Goal: Task Accomplishment & Management: Manage account settings

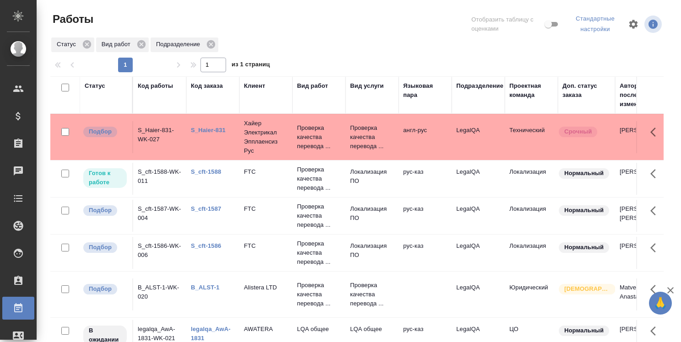
click at [216, 128] on link "S_Haier-831" at bounding box center [208, 130] width 35 height 7
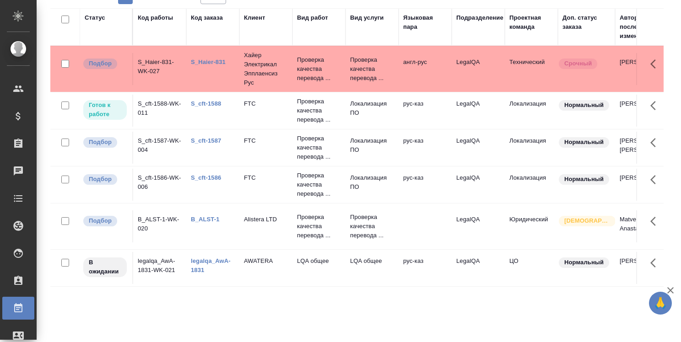
click at [209, 261] on link "legalqa_AwA-1831" at bounding box center [211, 265] width 40 height 16
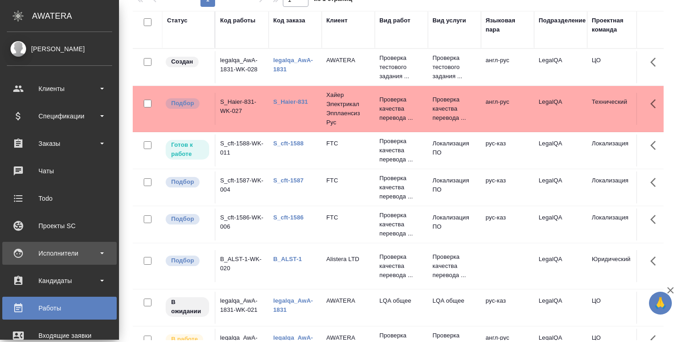
click at [43, 253] on div "Исполнители" at bounding box center [59, 254] width 105 height 14
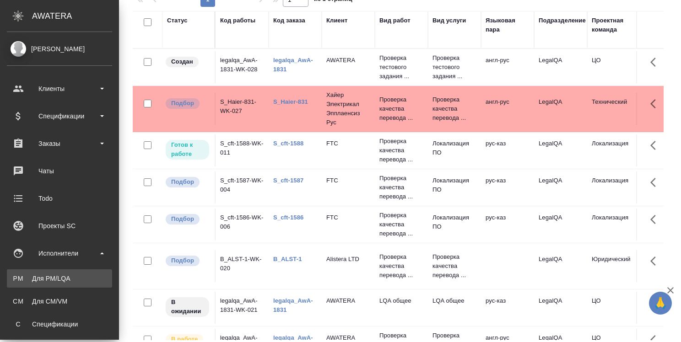
click at [55, 278] on div "Для PM/LQA" at bounding box center [59, 278] width 96 height 9
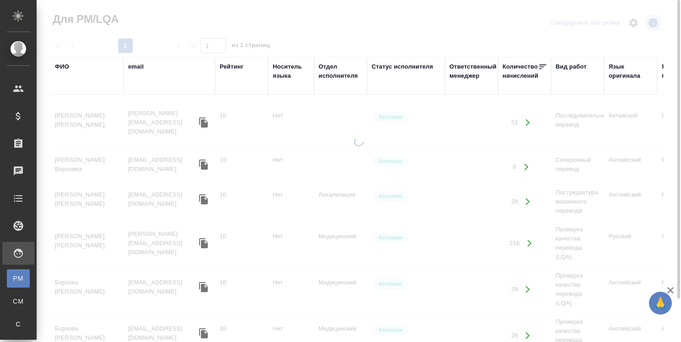
click at [64, 66] on div "ФИО" at bounding box center [62, 66] width 14 height 9
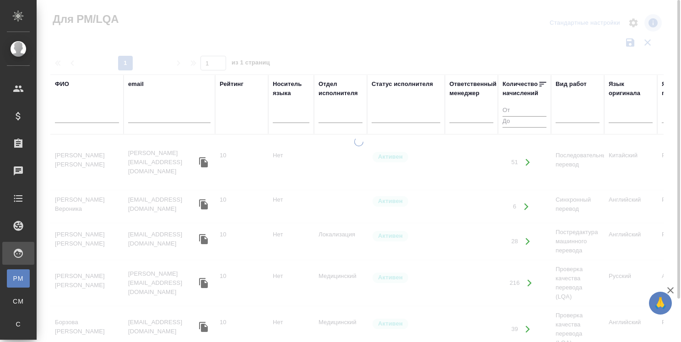
click at [80, 120] on input "text" at bounding box center [87, 117] width 64 height 11
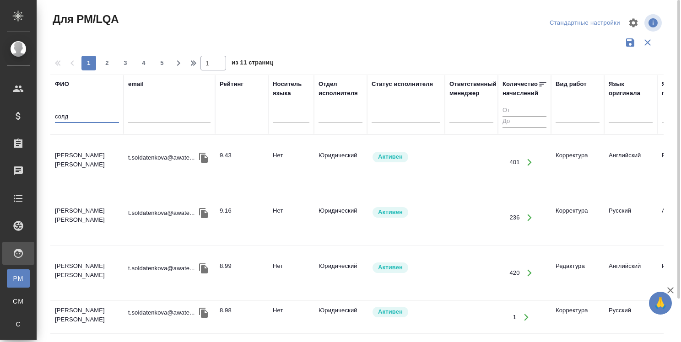
type input "солд"
click at [79, 155] on td "[PERSON_NAME]" at bounding box center [86, 162] width 73 height 32
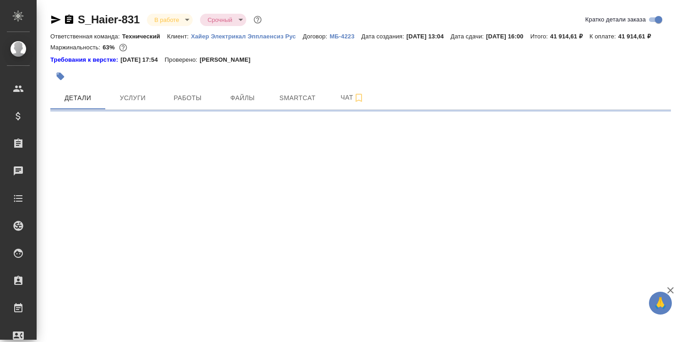
select select "RU"
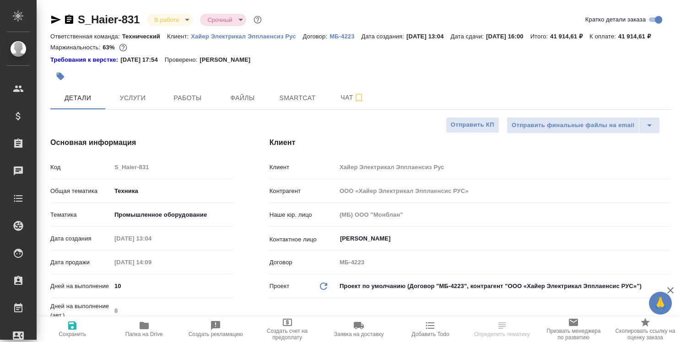
type textarea "x"
type input "Сергеева Анастасия"
type input "Технический"
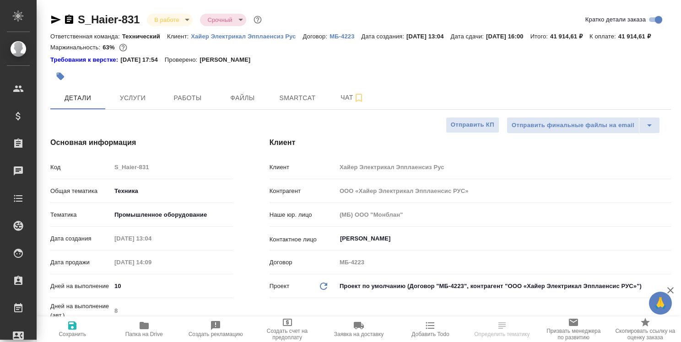
type input "Павлова Антонина a.pavlova"
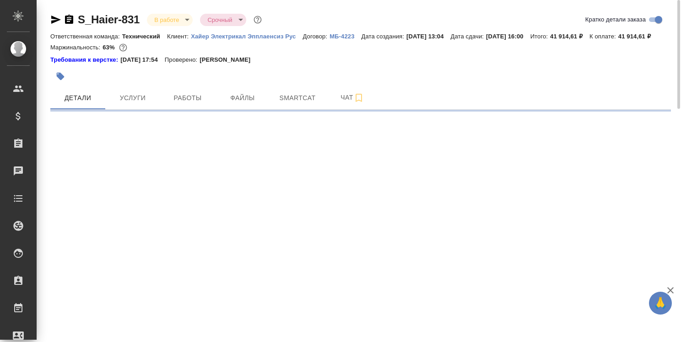
select select "RU"
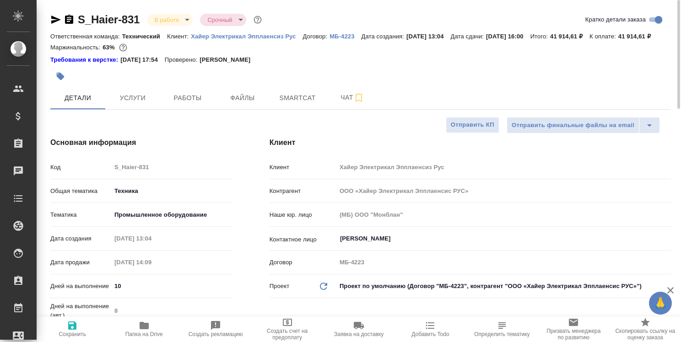
type textarea "x"
click at [192, 104] on span "Работы" at bounding box center [188, 97] width 44 height 11
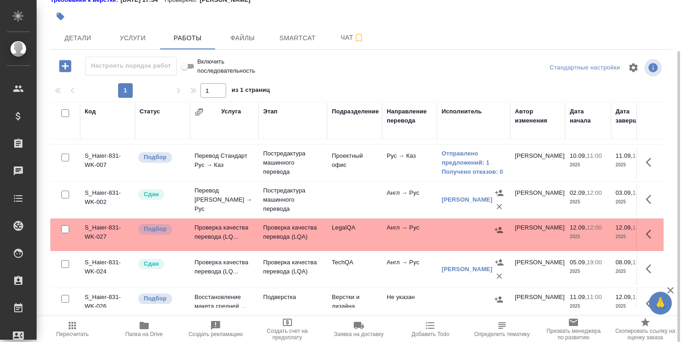
scroll to position [183, 0]
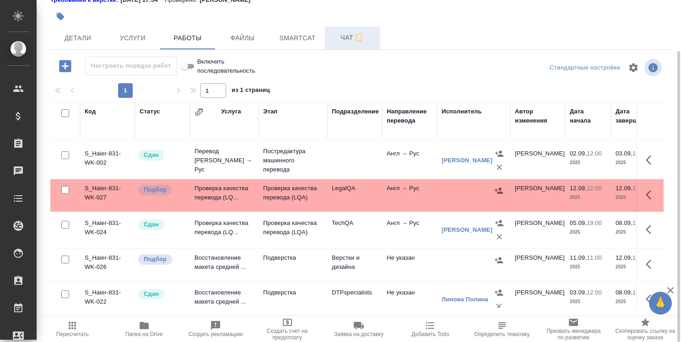
click at [347, 43] on span "Чат" at bounding box center [352, 37] width 44 height 11
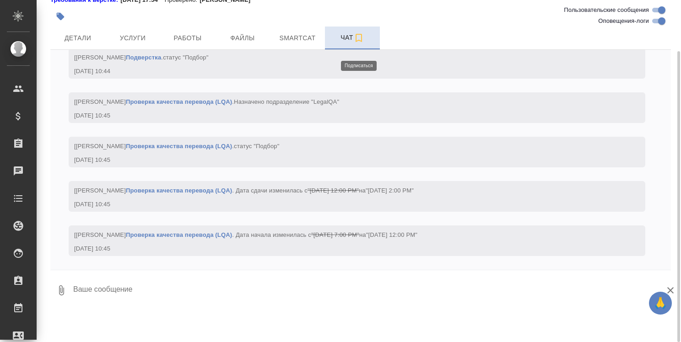
scroll to position [12538, 0]
click at [360, 43] on icon "button" at bounding box center [358, 37] width 11 height 11
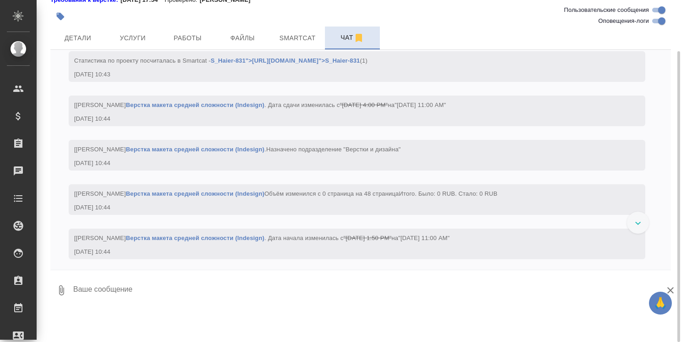
scroll to position [11624, 0]
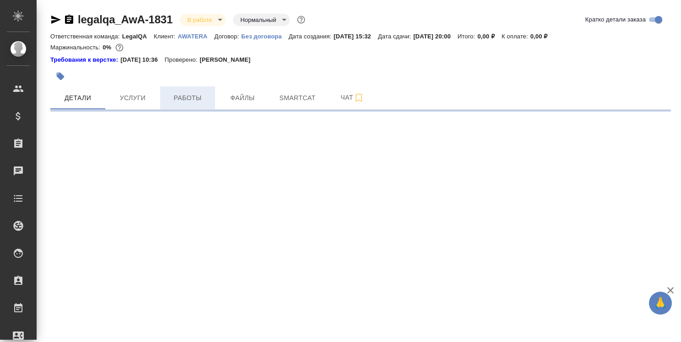
click at [193, 99] on span "Работы" at bounding box center [188, 97] width 44 height 11
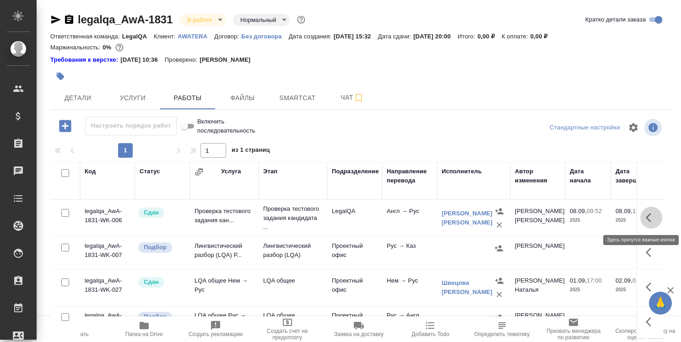
click at [645, 215] on icon "button" at bounding box center [650, 217] width 11 height 11
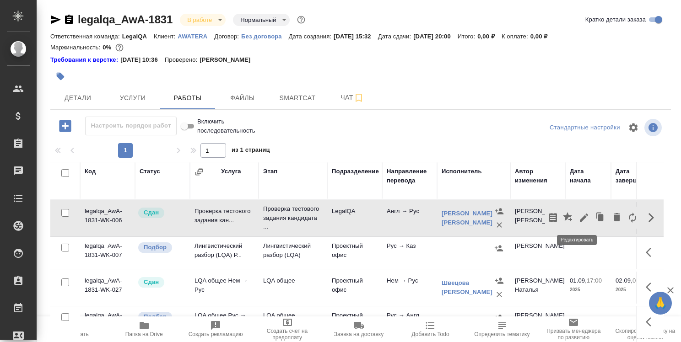
click at [578, 217] on icon "button" at bounding box center [583, 217] width 11 height 11
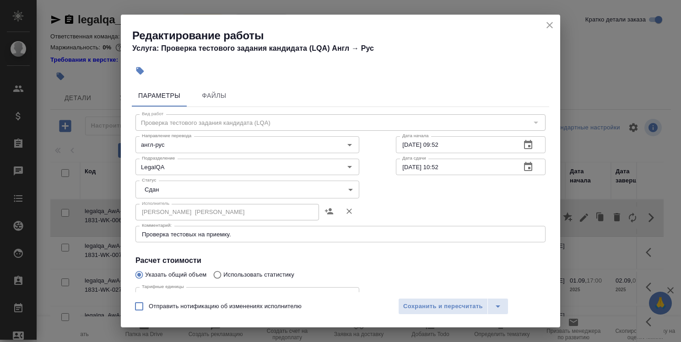
click at [488, 169] on input "08.09.2025 10:52" at bounding box center [455, 167] width 118 height 16
click at [522, 166] on icon "button" at bounding box center [527, 166] width 11 height 11
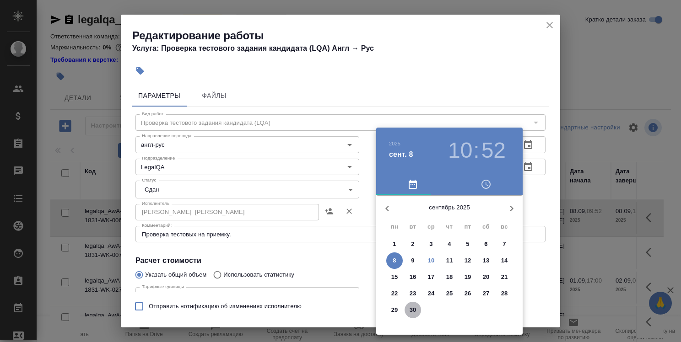
click at [420, 308] on span "30" at bounding box center [412, 309] width 16 height 9
type input "30.09.2025 10:52"
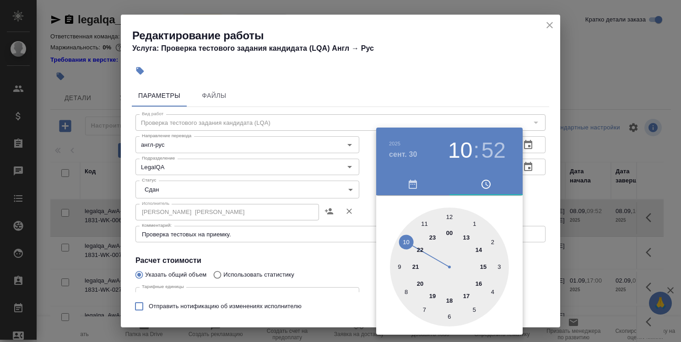
click at [317, 189] on div at bounding box center [340, 171] width 681 height 342
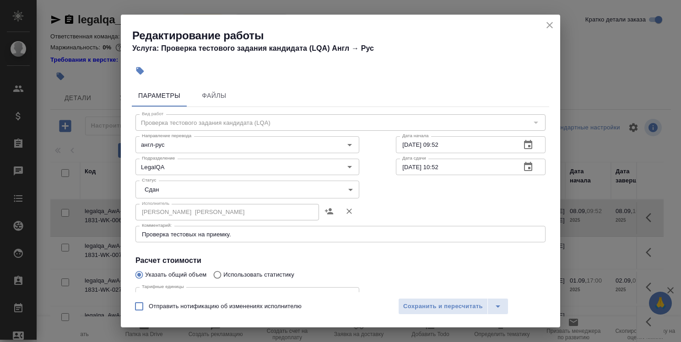
click at [317, 189] on body "🙏 .cls-1 fill:#fff; AWATERA Strelnikova Olga Клиенты Спецификации Заказы 0 Чаты…" at bounding box center [340, 171] width 681 height 342
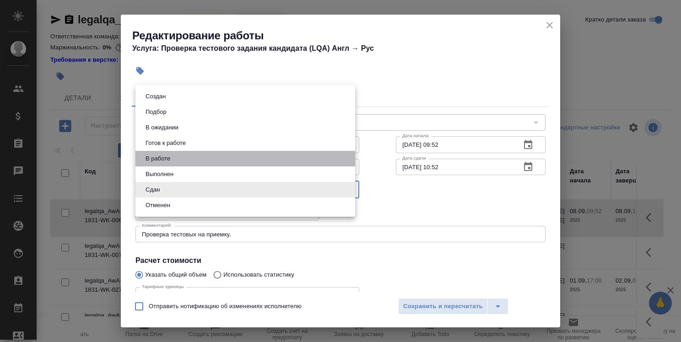
click at [318, 161] on li "В работе" at bounding box center [245, 159] width 220 height 16
type input "inProgress"
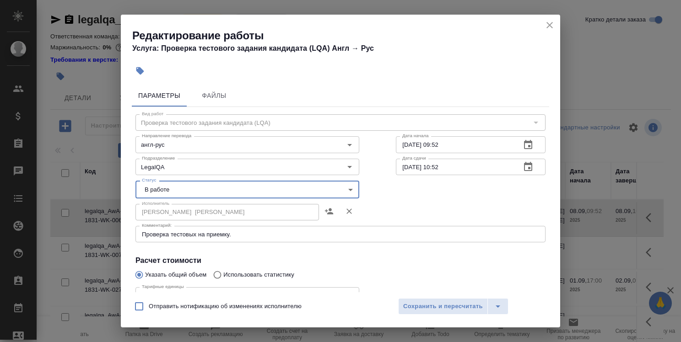
click at [265, 235] on textarea "Проверка тестовых на приемку." at bounding box center [340, 234] width 397 height 7
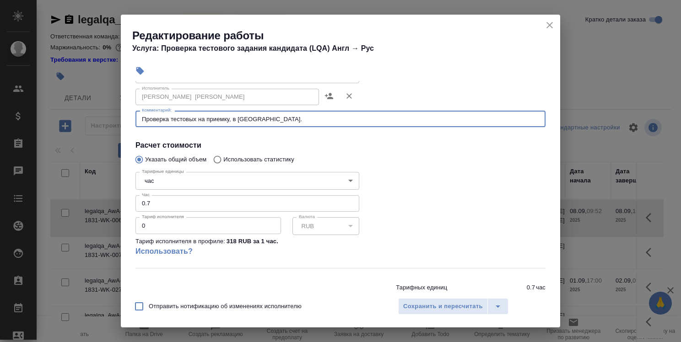
scroll to position [137, 0]
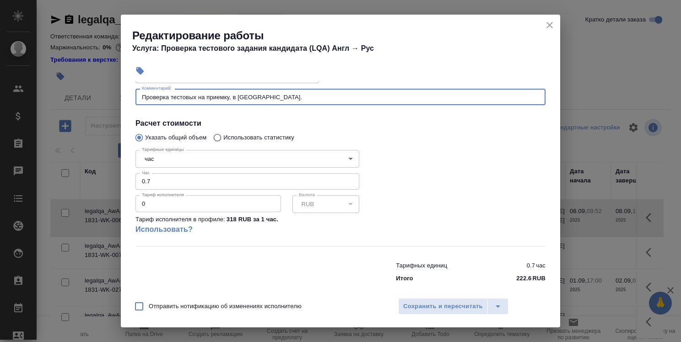
type textarea "Проверка тестовых на приемку, в ОПШД."
click at [161, 183] on input "0.7" at bounding box center [247, 181] width 224 height 16
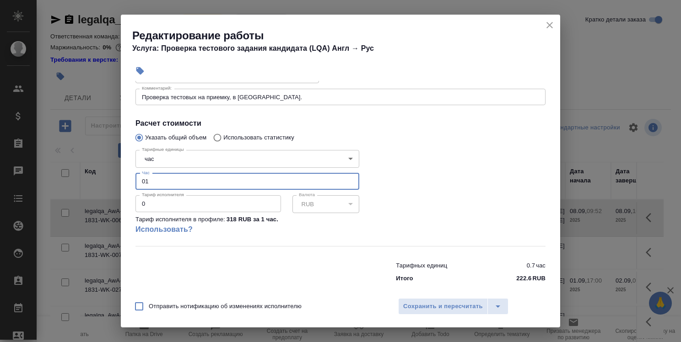
type input "0"
type input "1.2"
click at [448, 304] on span "Сохранить и пересчитать" at bounding box center [443, 306] width 80 height 11
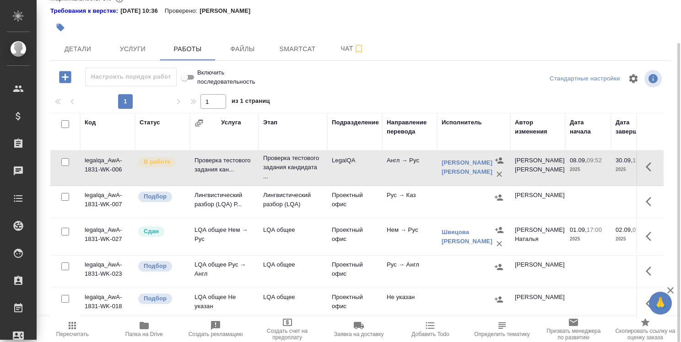
scroll to position [0, 0]
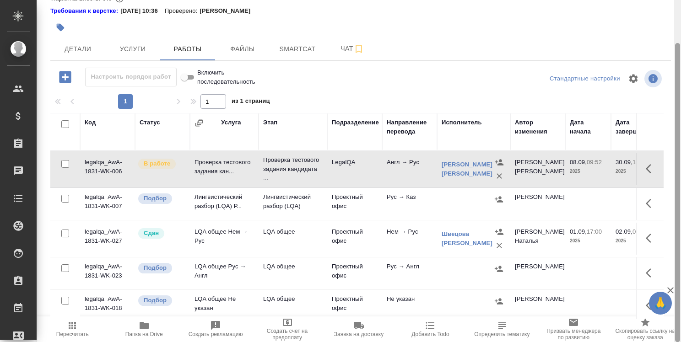
drag, startPoint x: 680, startPoint y: 128, endPoint x: 680, endPoint y: 76, distance: 51.7
click at [680, 76] on div at bounding box center [677, 171] width 7 height 342
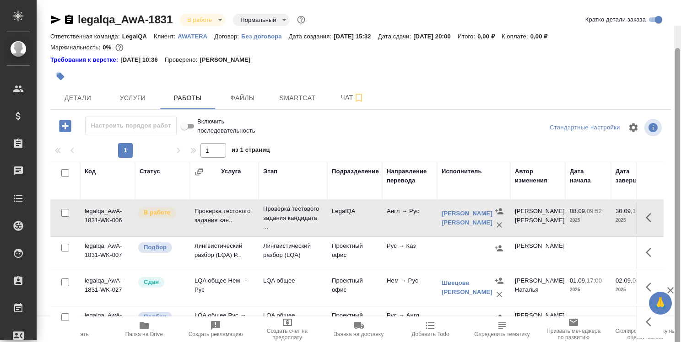
drag, startPoint x: 678, startPoint y: 87, endPoint x: 680, endPoint y: 17, distance: 70.0
click at [680, 26] on div at bounding box center [677, 197] width 7 height 342
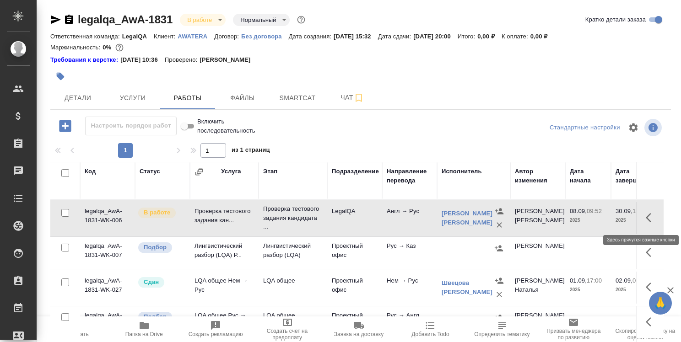
click at [645, 220] on icon "button" at bounding box center [650, 217] width 11 height 11
click at [598, 215] on icon "button" at bounding box center [600, 217] width 5 height 7
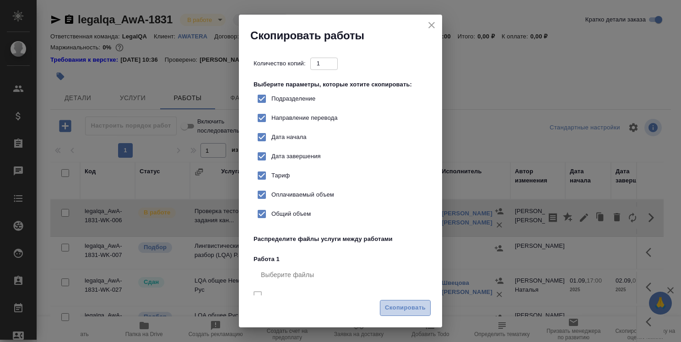
click at [401, 307] on span "Скопировать" at bounding box center [405, 308] width 41 height 11
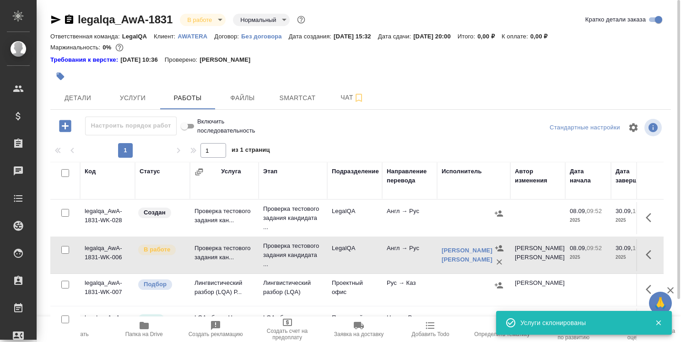
click at [645, 215] on icon "button" at bounding box center [650, 217] width 11 height 11
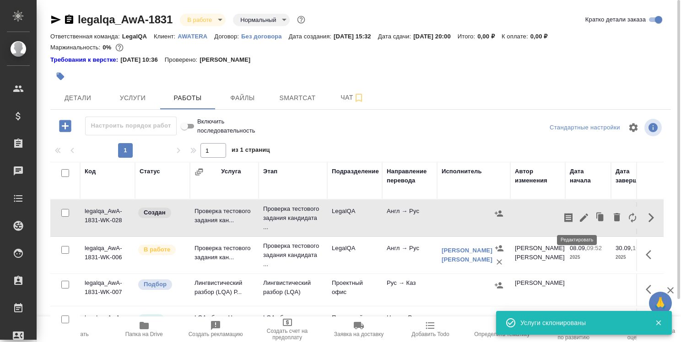
click at [579, 220] on icon "button" at bounding box center [583, 218] width 8 height 8
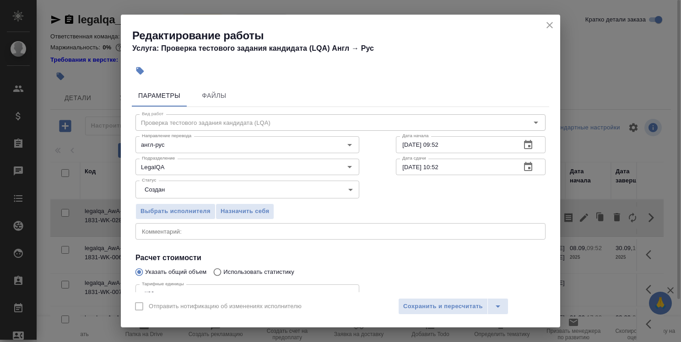
click at [524, 146] on icon "button" at bounding box center [528, 144] width 8 height 9
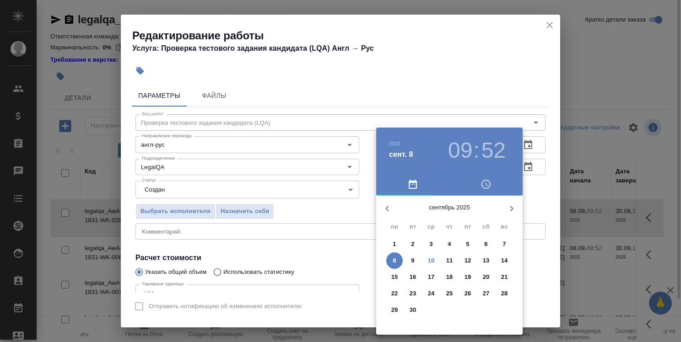
click at [431, 261] on p "10" at bounding box center [431, 260] width 7 height 9
type input "10.09.2025 09:52"
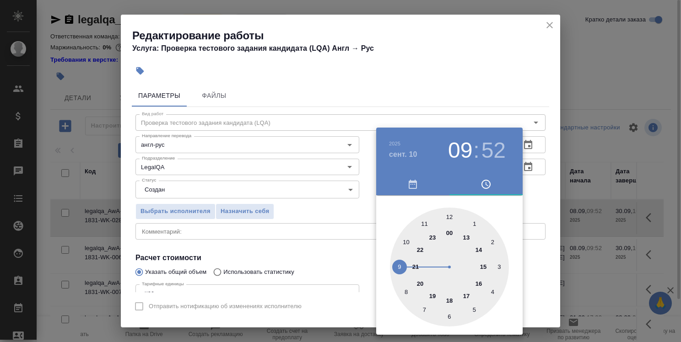
click at [537, 177] on div at bounding box center [340, 171] width 681 height 342
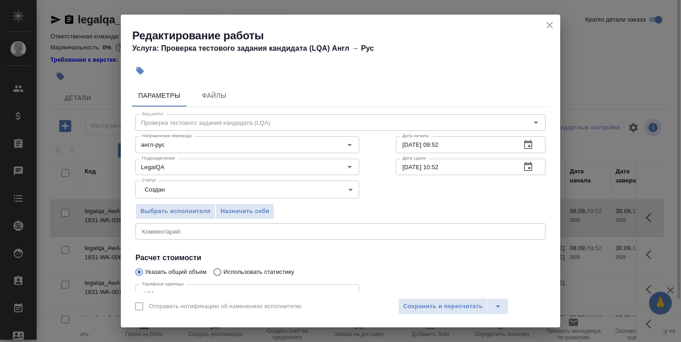
click at [523, 166] on icon "button" at bounding box center [527, 166] width 11 height 11
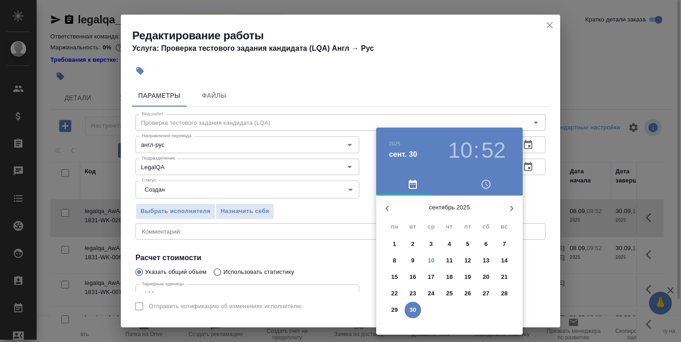
click at [434, 262] on p "10" at bounding box center [431, 260] width 7 height 9
type input "10.09.2025 10:52"
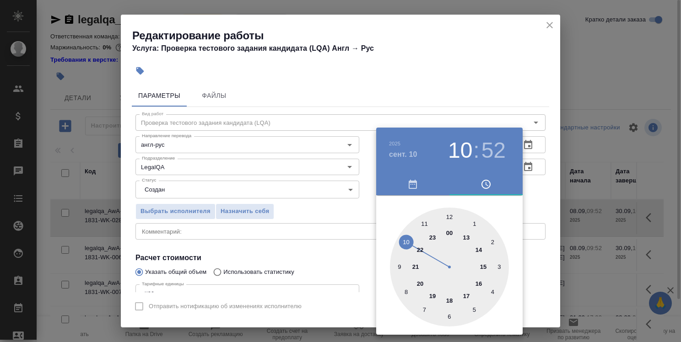
click at [535, 207] on div at bounding box center [340, 171] width 681 height 342
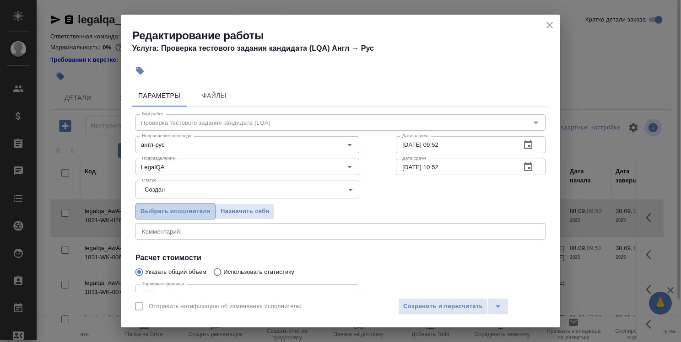
click at [202, 214] on span "Выбрать исполнителя" at bounding box center [175, 211] width 70 height 11
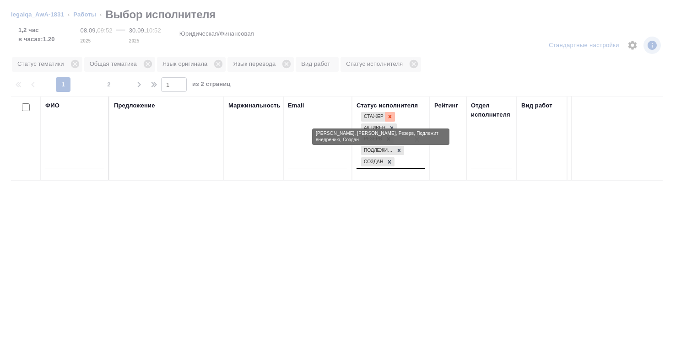
click at [389, 119] on icon at bounding box center [389, 116] width 6 height 6
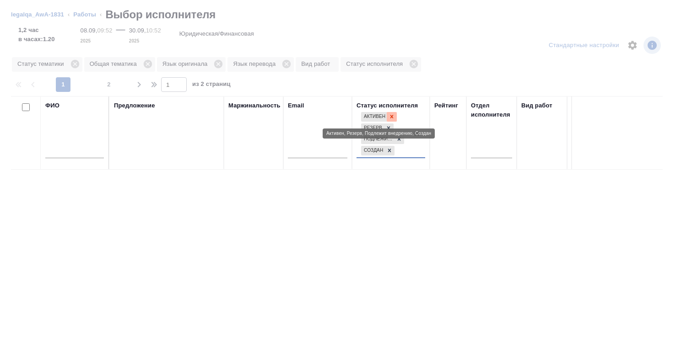
click at [391, 117] on icon at bounding box center [391, 116] width 3 height 3
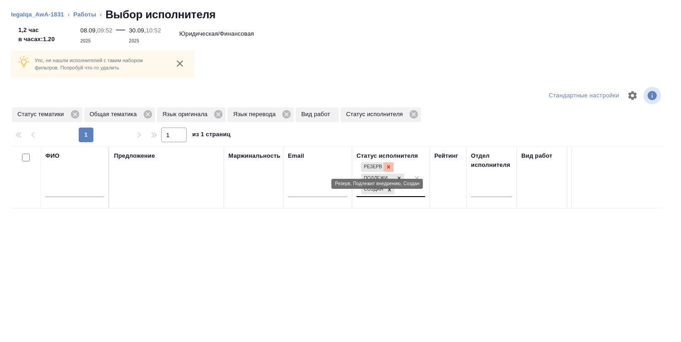
click at [388, 166] on icon at bounding box center [388, 167] width 3 height 3
click at [399, 175] on icon at bounding box center [399, 177] width 6 height 6
click at [389, 188] on icon at bounding box center [389, 186] width 3 height 3
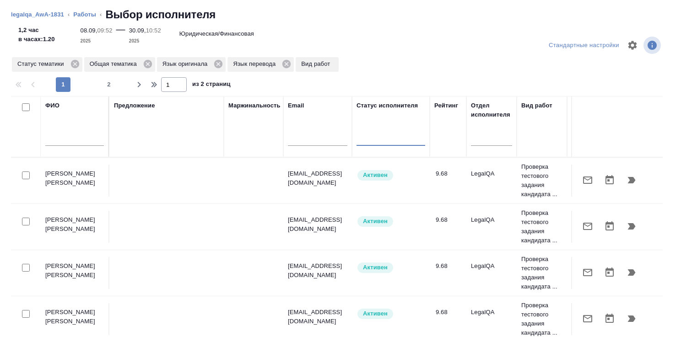
click at [72, 139] on input "text" at bounding box center [74, 139] width 59 height 11
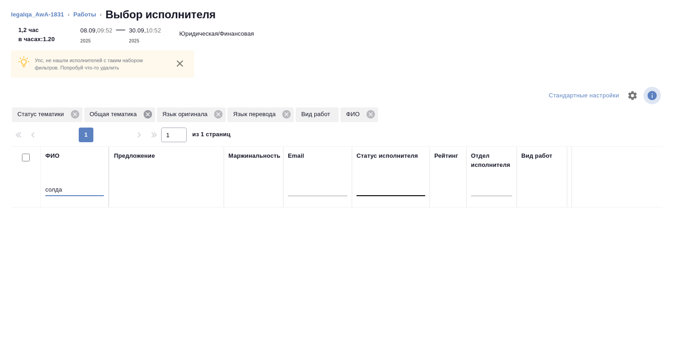
type input "солда"
click at [145, 113] on icon at bounding box center [148, 114] width 8 height 8
click at [145, 113] on icon at bounding box center [145, 114] width 8 height 8
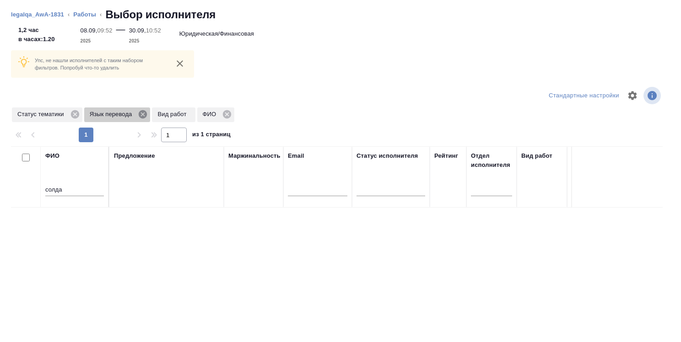
click at [145, 113] on icon at bounding box center [143, 114] width 8 height 8
click at [73, 113] on icon at bounding box center [75, 114] width 10 height 10
click at [73, 189] on input "солда" at bounding box center [74, 190] width 59 height 11
click at [87, 12] on link "Работы" at bounding box center [84, 14] width 23 height 7
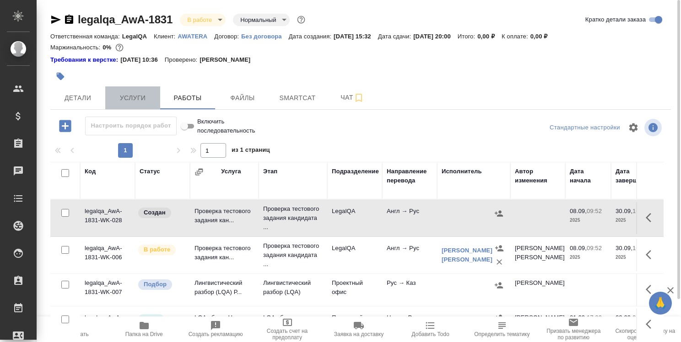
click at [132, 96] on span "Услуги" at bounding box center [133, 97] width 44 height 11
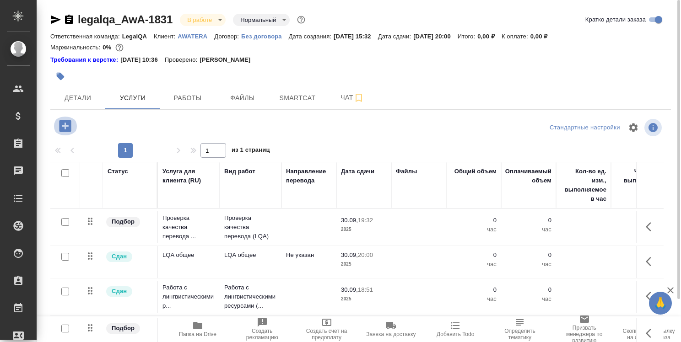
click at [62, 121] on icon "button" at bounding box center [65, 126] width 12 height 12
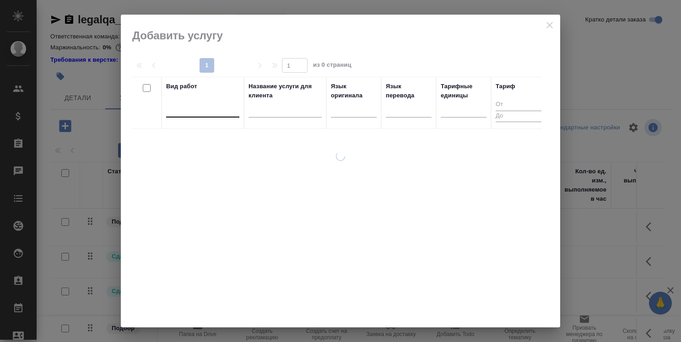
click at [194, 112] on div at bounding box center [202, 108] width 73 height 13
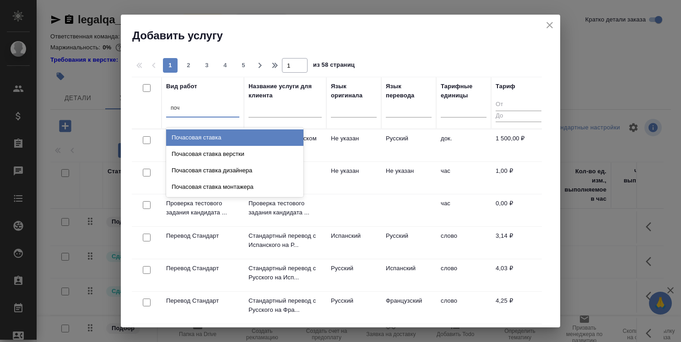
type input "поча"
click at [211, 138] on div "Почасовая ставка" at bounding box center [234, 137] width 137 height 16
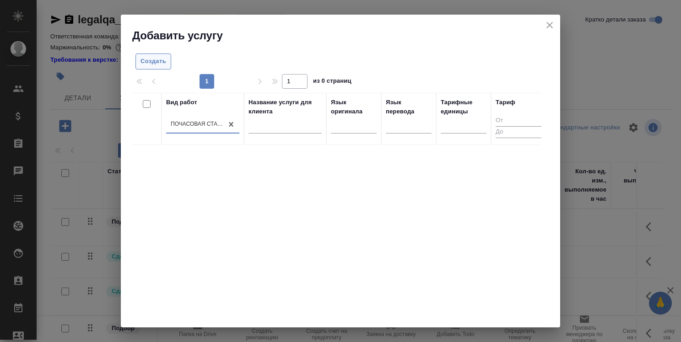
click at [155, 66] on span "Создать" at bounding box center [153, 61] width 26 height 11
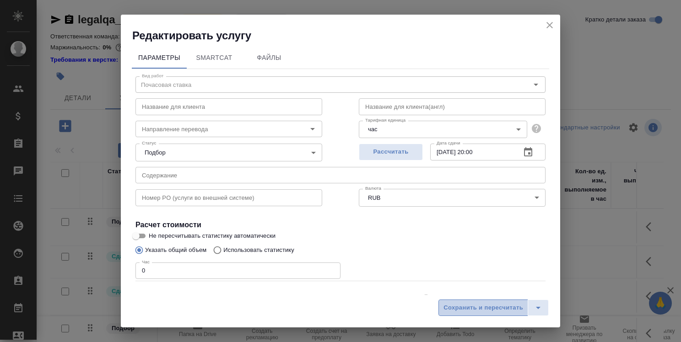
click at [509, 312] on span "Сохранить и пересчитать" at bounding box center [483, 308] width 80 height 11
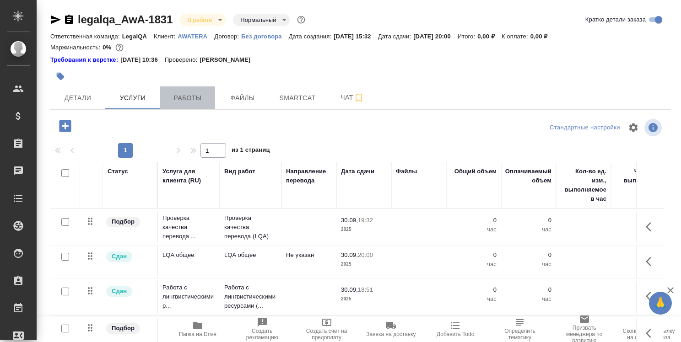
click at [184, 99] on span "Работы" at bounding box center [188, 97] width 44 height 11
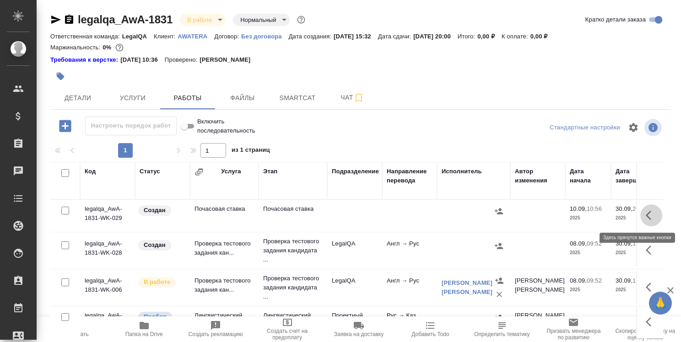
click at [640, 212] on button "button" at bounding box center [651, 215] width 22 height 22
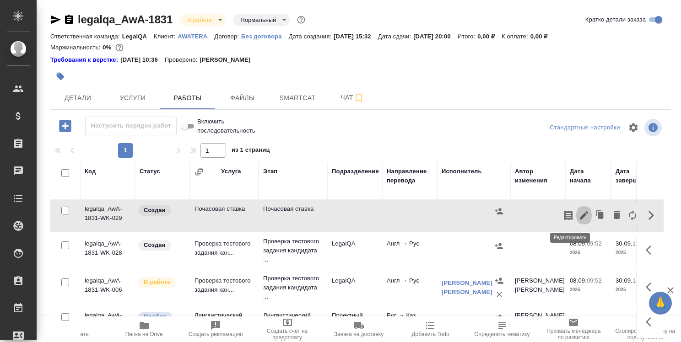
click at [579, 215] on icon "button" at bounding box center [583, 215] width 8 height 8
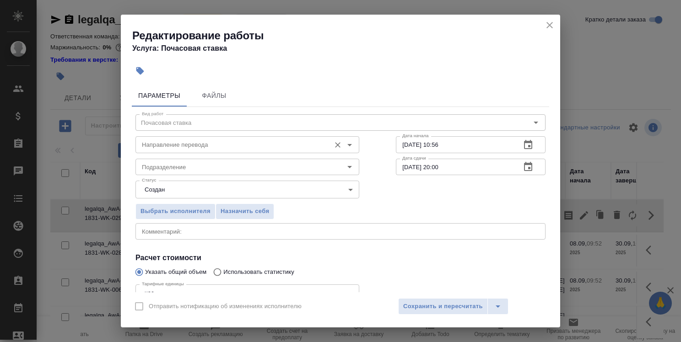
click at [301, 142] on input "Направление перевода" at bounding box center [232, 144] width 188 height 11
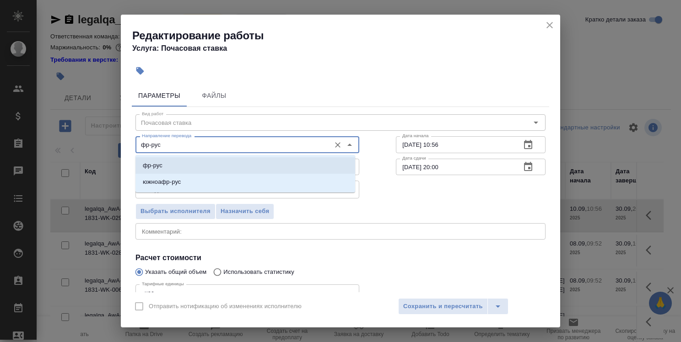
click at [284, 171] on li "фр-рус" at bounding box center [245, 165] width 220 height 16
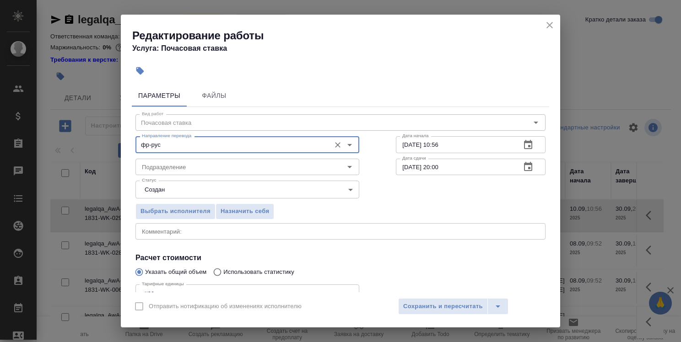
type input "фр-рус"
click at [255, 172] on input "Подразделение" at bounding box center [232, 166] width 188 height 11
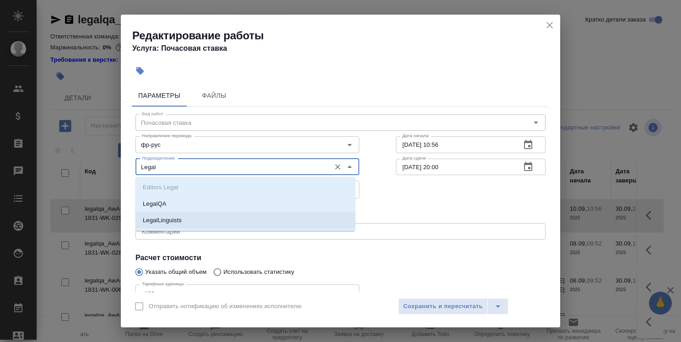
click at [237, 221] on li "LegalLinguists" at bounding box center [245, 220] width 220 height 16
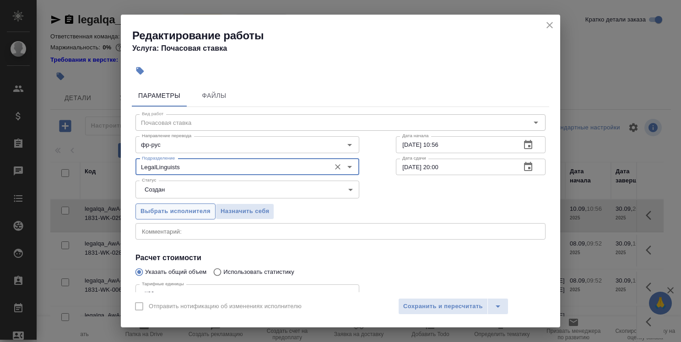
type input "LegalLinguists"
click at [182, 216] on span "Выбрать исполнителя" at bounding box center [175, 211] width 70 height 11
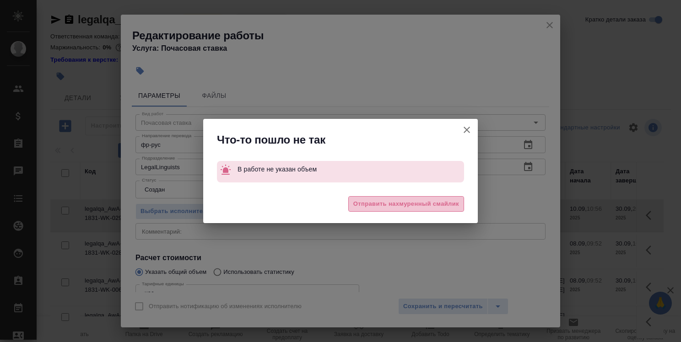
click at [386, 205] on span "Отправить нахмуренный смайлик" at bounding box center [406, 204] width 106 height 11
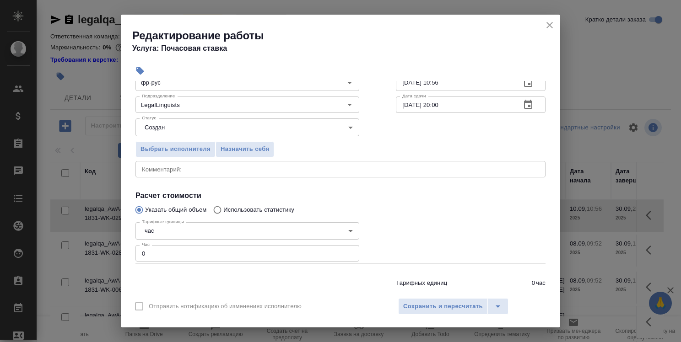
scroll to position [88, 0]
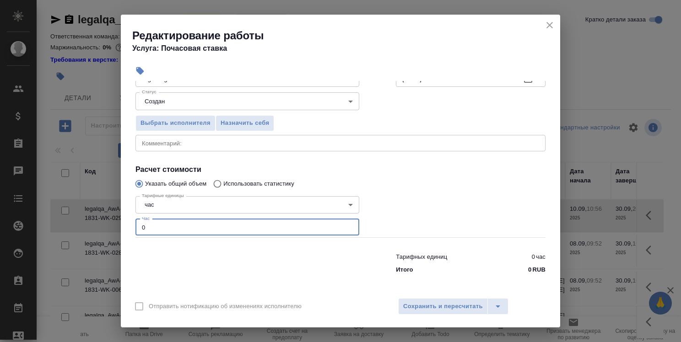
click at [192, 223] on input "0" at bounding box center [247, 227] width 224 height 16
type input "1"
click at [445, 311] on span "Сохранить и пересчитать" at bounding box center [443, 306] width 80 height 11
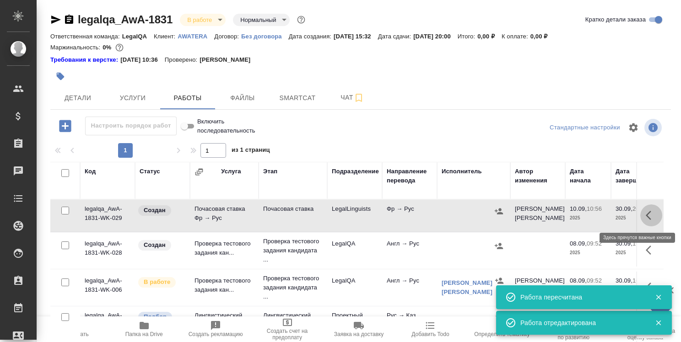
click at [645, 213] on icon "button" at bounding box center [650, 215] width 11 height 11
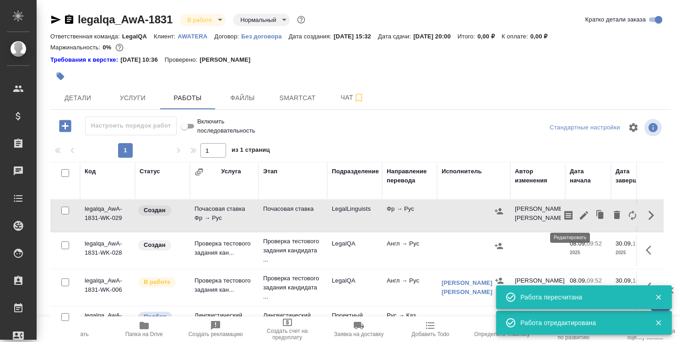
click at [578, 214] on icon "button" at bounding box center [583, 215] width 11 height 11
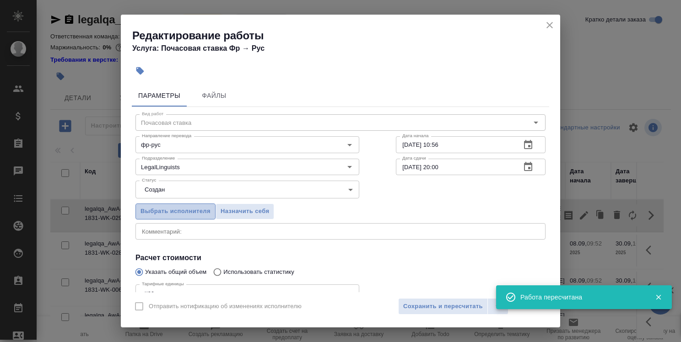
click at [194, 206] on span "Выбрать исполнителя" at bounding box center [175, 211] width 70 height 11
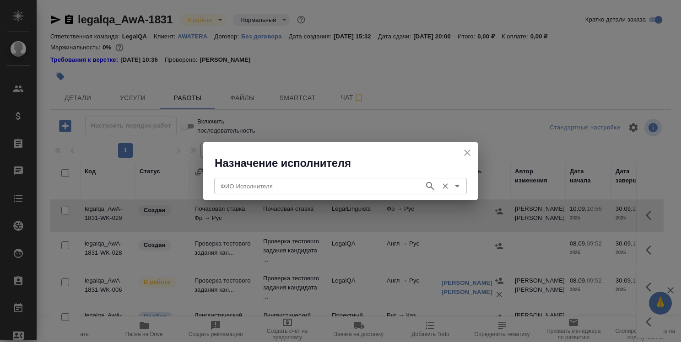
click at [351, 190] on input "ФИО Исполнителя" at bounding box center [318, 186] width 203 height 11
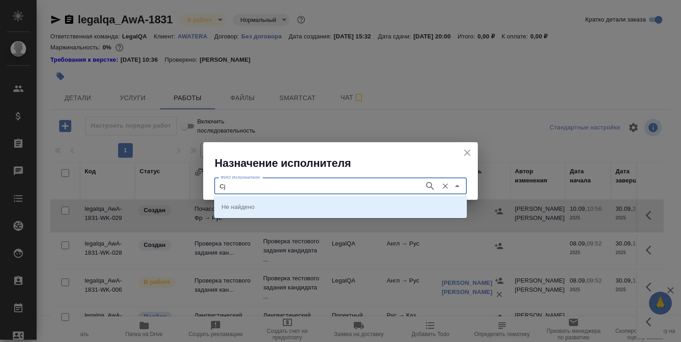
type input "C"
click at [358, 183] on input "Солдатенкова" at bounding box center [318, 186] width 203 height 11
type input "Солдатенкова"
drag, startPoint x: 559, startPoint y: 172, endPoint x: 536, endPoint y: 170, distance: 23.4
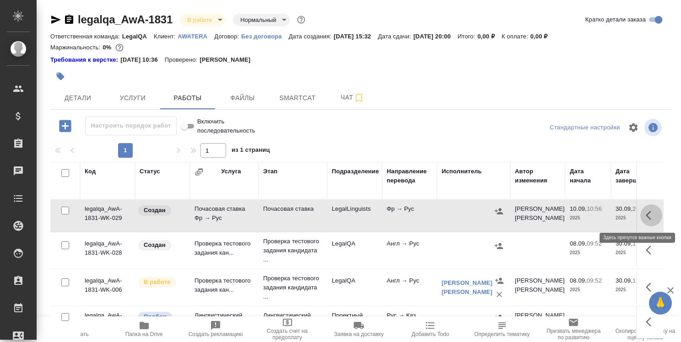
click at [640, 212] on button "button" at bounding box center [651, 215] width 22 height 22
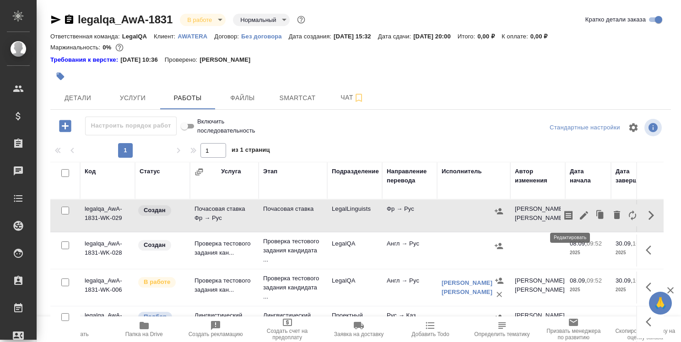
click at [578, 214] on icon "button" at bounding box center [583, 215] width 11 height 11
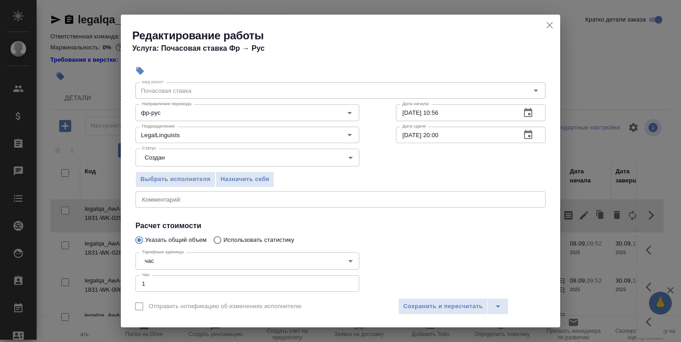
scroll to position [0, 0]
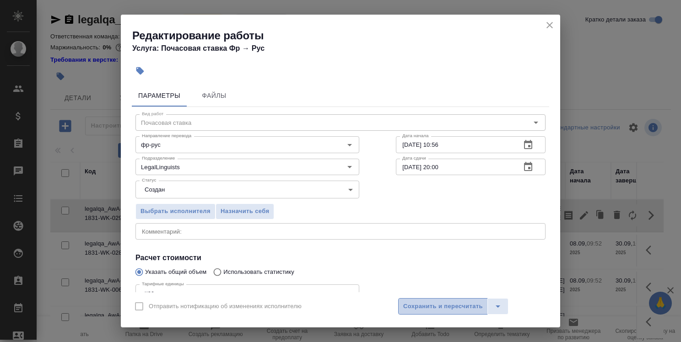
click at [451, 308] on span "Сохранить и пересчитать" at bounding box center [443, 306] width 80 height 11
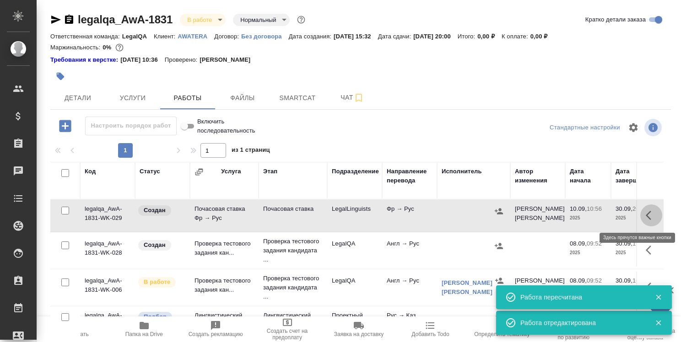
click at [645, 214] on icon "button" at bounding box center [650, 215] width 11 height 11
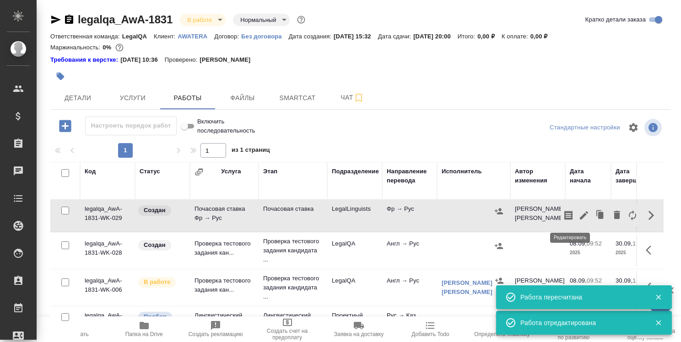
click at [579, 213] on icon "button" at bounding box center [583, 215] width 8 height 8
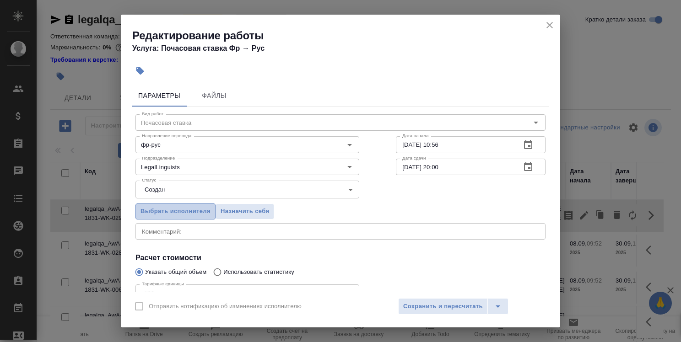
click at [186, 209] on span "Выбрать исполнителя" at bounding box center [175, 211] width 70 height 11
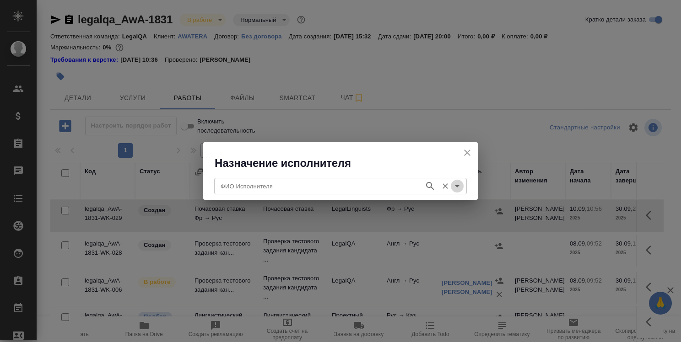
click at [458, 186] on icon "Open" at bounding box center [457, 186] width 5 height 2
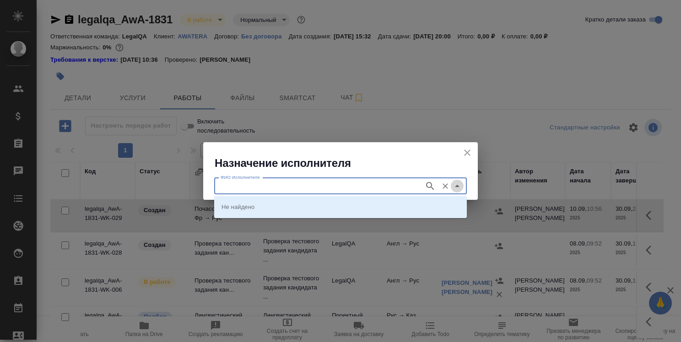
click at [459, 185] on icon "Close" at bounding box center [456, 186] width 11 height 11
type input "s"
click at [469, 149] on icon "close" at bounding box center [466, 152] width 11 height 11
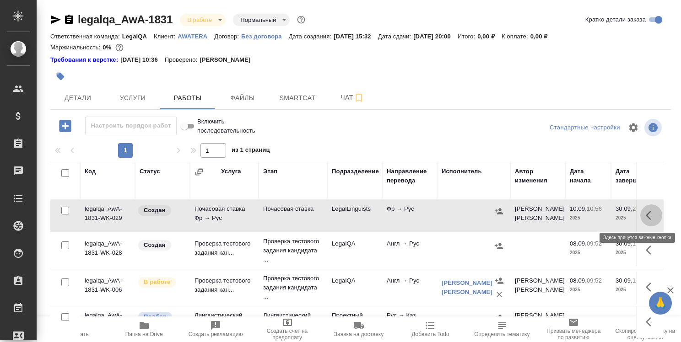
click at [645, 212] on icon "button" at bounding box center [650, 215] width 11 height 11
click at [613, 214] on icon "button" at bounding box center [616, 215] width 6 height 8
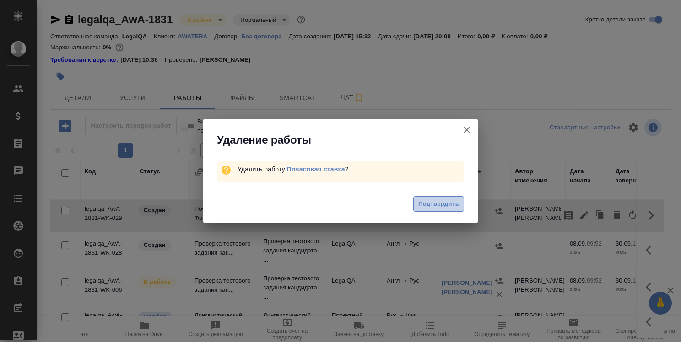
click at [451, 206] on span "Подтвердить" at bounding box center [438, 204] width 41 height 11
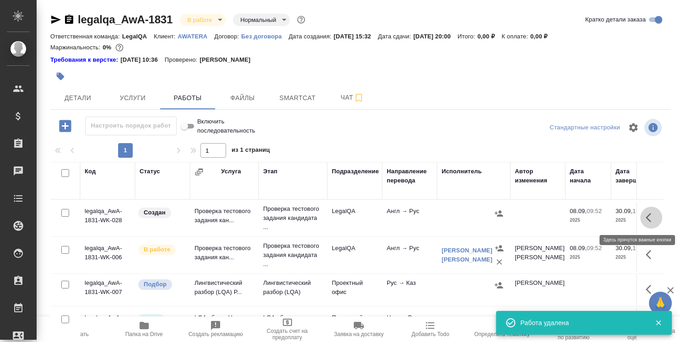
click at [640, 211] on button "button" at bounding box center [651, 218] width 22 height 22
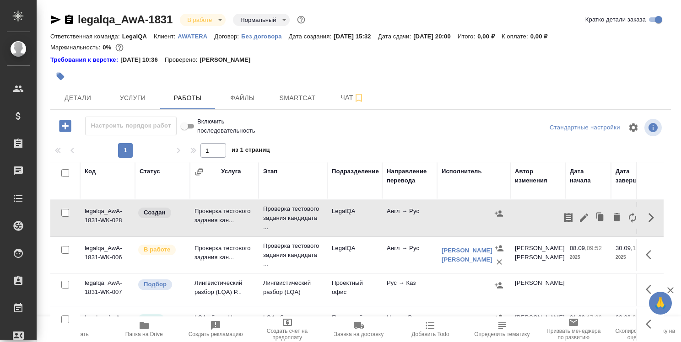
click at [465, 91] on div "Детали Услуги Работы Файлы Smartcat Чат" at bounding box center [360, 97] width 620 height 23
click at [131, 98] on span "Услуги" at bounding box center [133, 97] width 44 height 11
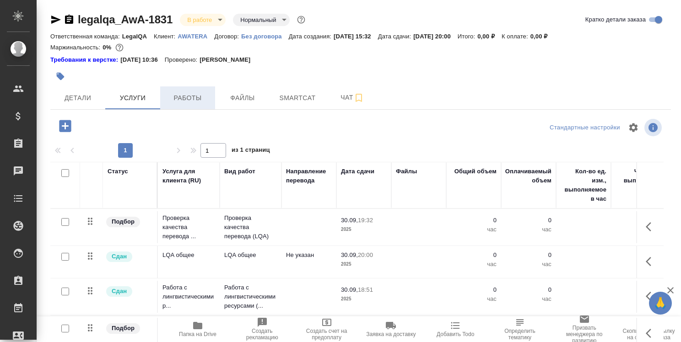
click at [188, 98] on span "Работы" at bounding box center [188, 97] width 44 height 11
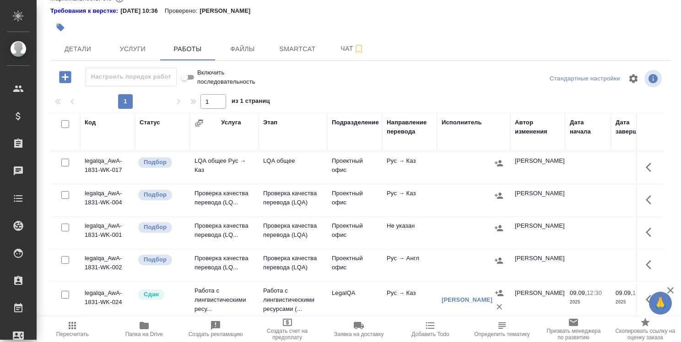
scroll to position [509, 0]
click at [644, 193] on button "button" at bounding box center [651, 200] width 22 height 22
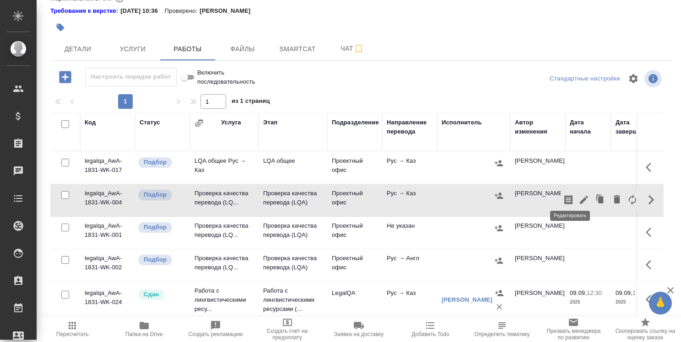
click at [579, 196] on icon "button" at bounding box center [583, 200] width 8 height 8
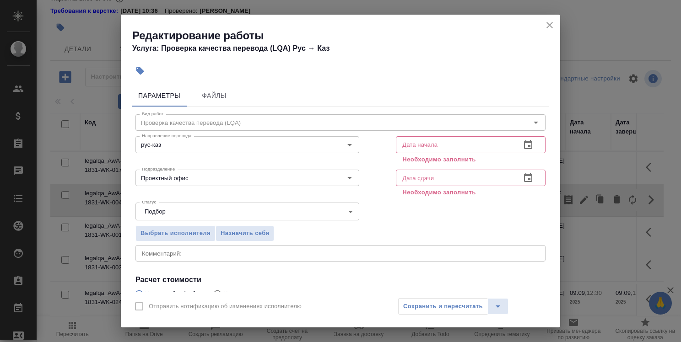
click at [522, 145] on icon "button" at bounding box center [527, 144] width 11 height 11
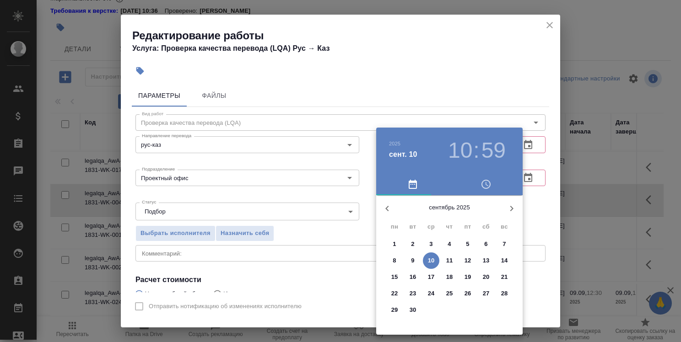
click at [434, 260] on p "10" at bounding box center [431, 260] width 7 height 9
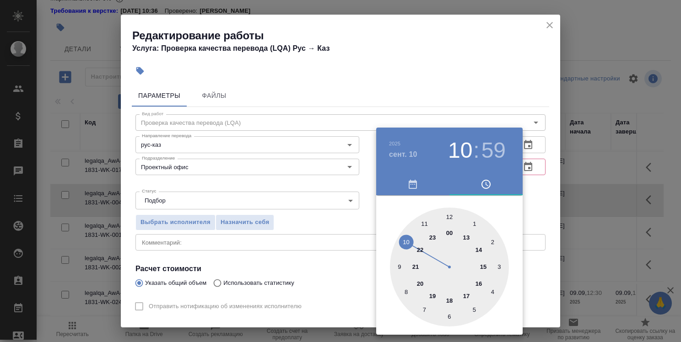
type input "10.09.2025 09:59"
click at [400, 267] on div at bounding box center [449, 267] width 119 height 119
drag, startPoint x: 543, startPoint y: 205, endPoint x: 540, endPoint y: 198, distance: 7.6
click at [543, 205] on div at bounding box center [340, 171] width 681 height 342
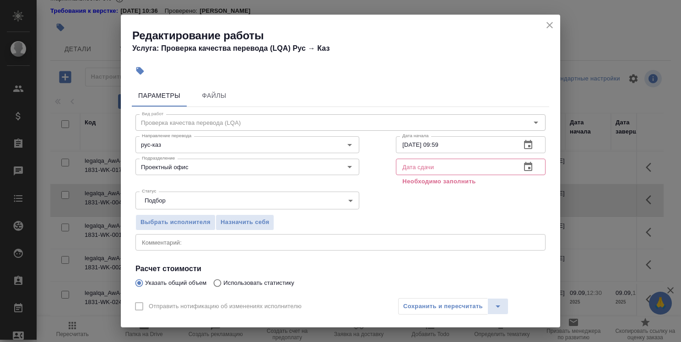
click at [523, 165] on icon "button" at bounding box center [527, 166] width 11 height 11
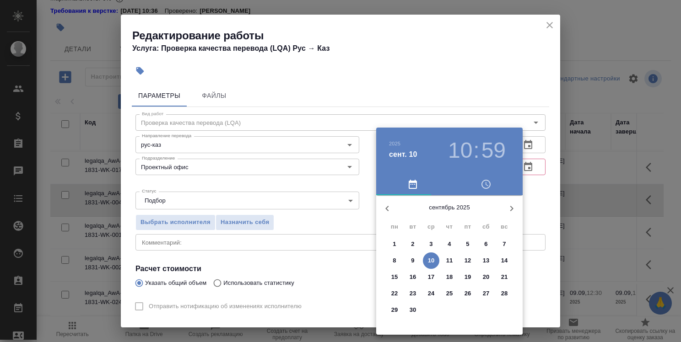
click at [434, 262] on span "10" at bounding box center [431, 260] width 16 height 9
type input "10.09.2025 10:59"
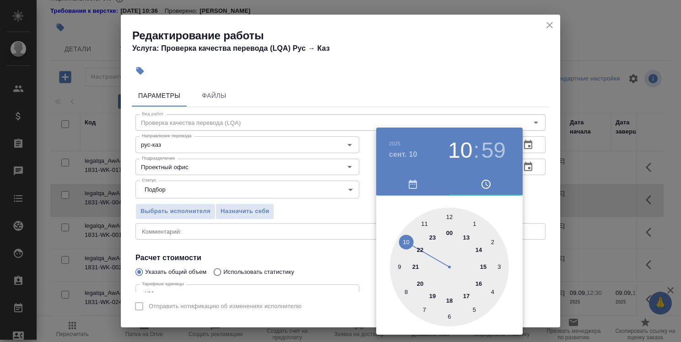
click at [463, 154] on h3 "10" at bounding box center [460, 151] width 24 height 26
click at [539, 180] on div at bounding box center [340, 171] width 681 height 342
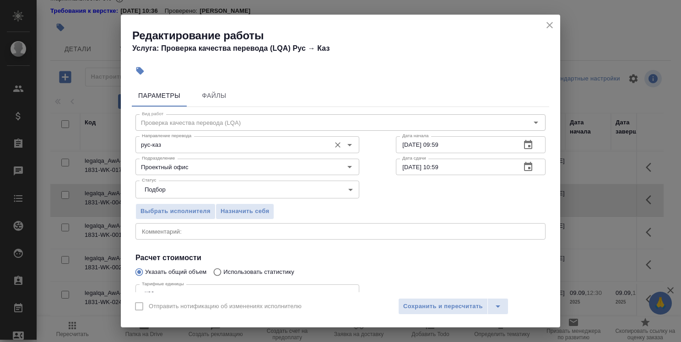
click at [273, 141] on input "рус-каз" at bounding box center [232, 144] width 188 height 11
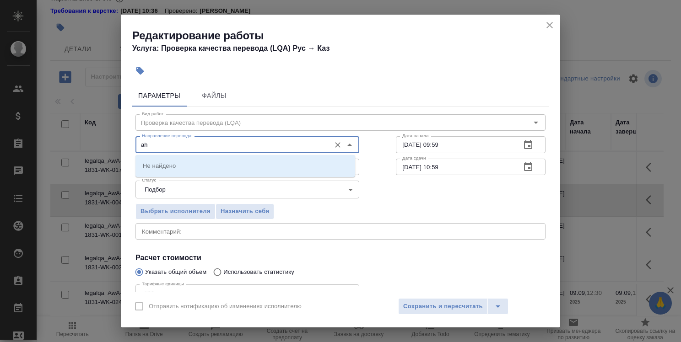
type input "a"
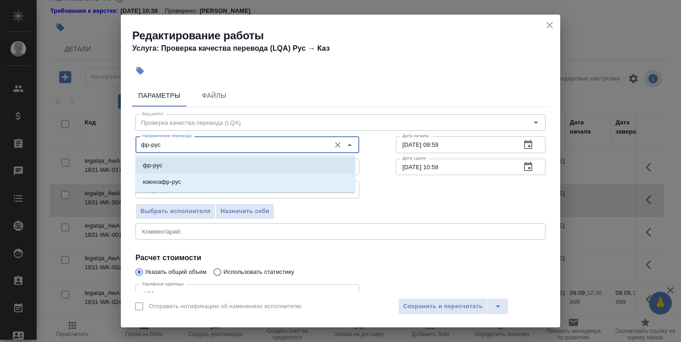
click at [276, 166] on li "фр-рус" at bounding box center [245, 165] width 220 height 16
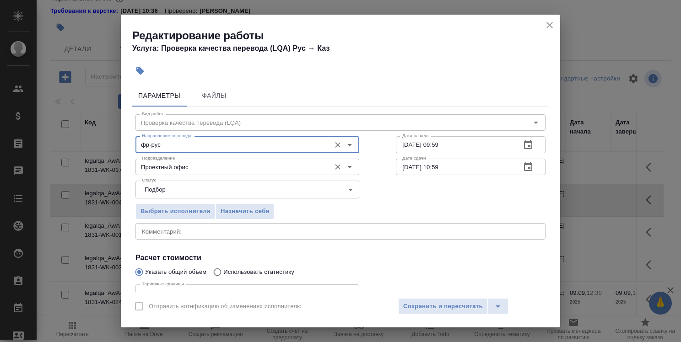
type input "фр-рус"
click at [273, 167] on input "Проектный офис" at bounding box center [232, 166] width 188 height 11
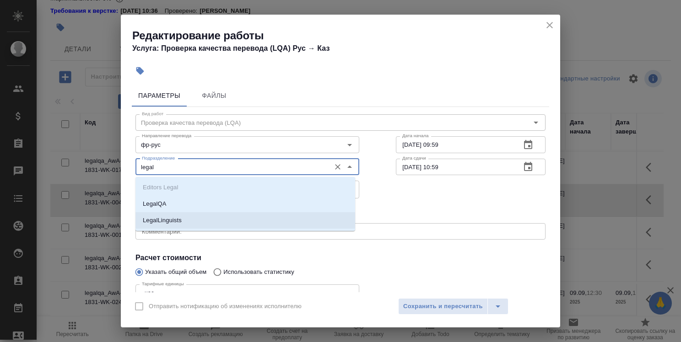
click at [278, 226] on li "LegalLinguists" at bounding box center [245, 220] width 220 height 16
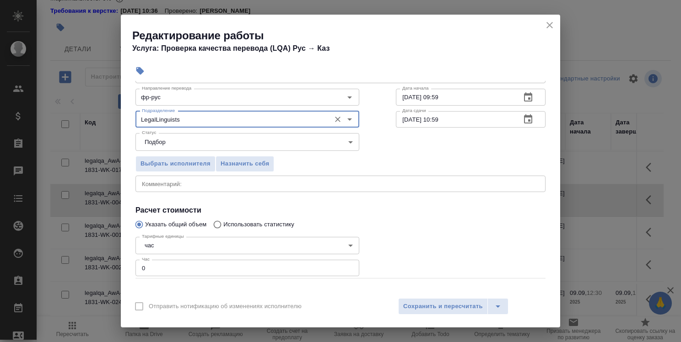
scroll to position [88, 0]
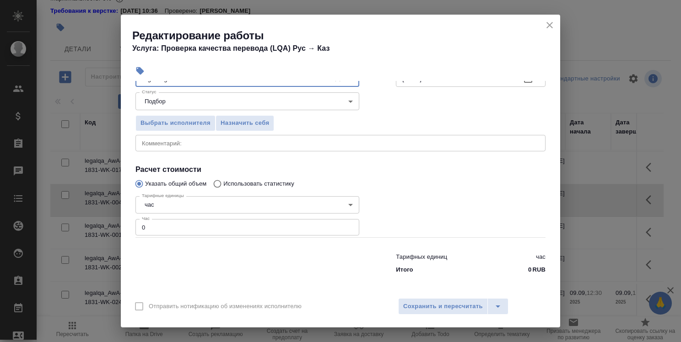
type input "LegalLinguists"
click at [187, 229] on input "0" at bounding box center [247, 227] width 224 height 16
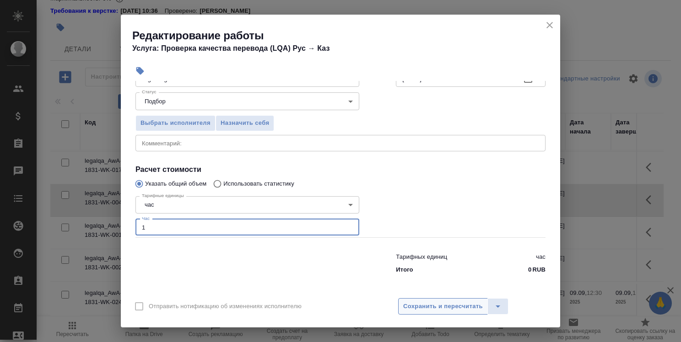
type input "1"
click at [441, 308] on span "Сохранить и пересчитать" at bounding box center [443, 306] width 80 height 11
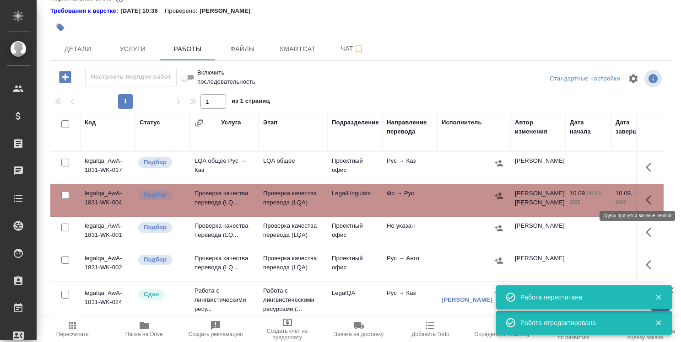
click at [645, 194] on icon "button" at bounding box center [650, 199] width 11 height 11
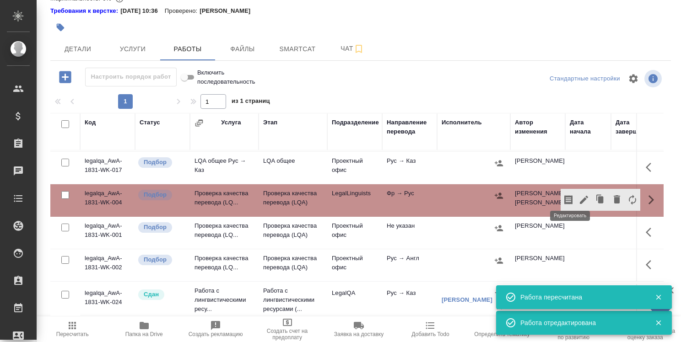
click at [579, 196] on icon "button" at bounding box center [583, 200] width 8 height 8
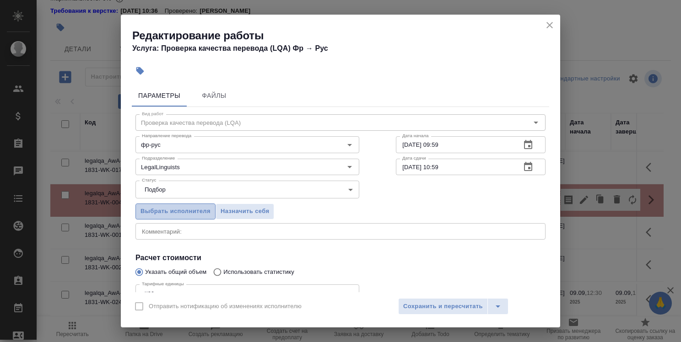
click at [163, 213] on span "Выбрать исполнителя" at bounding box center [175, 211] width 70 height 11
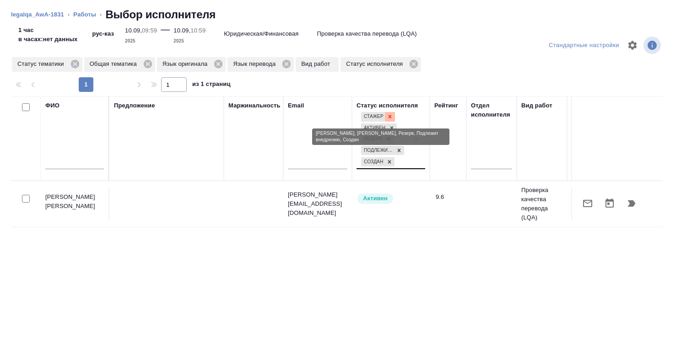
click at [389, 117] on icon at bounding box center [389, 116] width 3 height 3
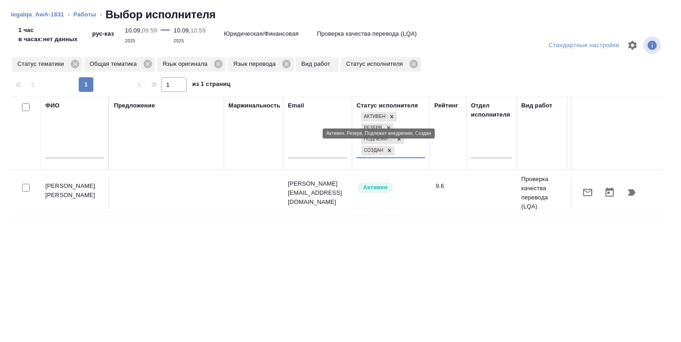
click at [390, 116] on icon at bounding box center [391, 116] width 6 height 6
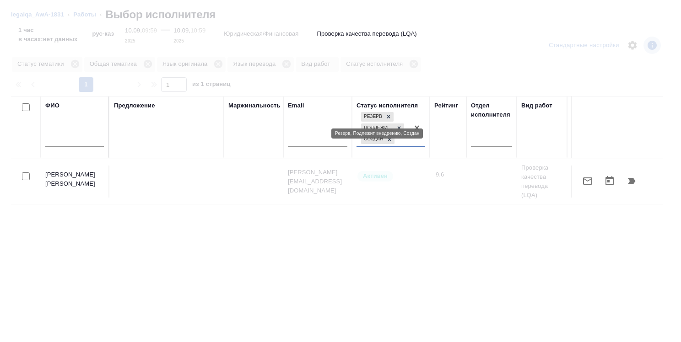
click at [390, 115] on div at bounding box center [340, 171] width 681 height 342
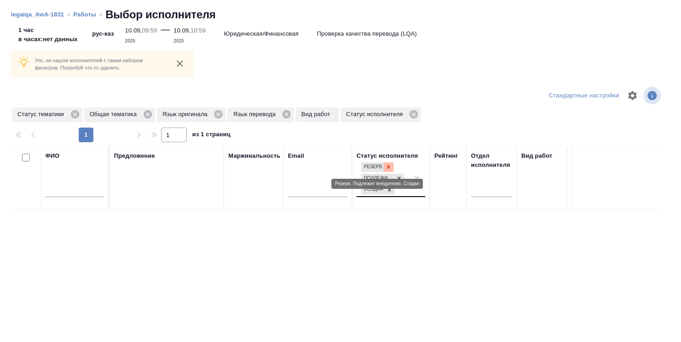
click at [389, 164] on icon at bounding box center [388, 167] width 6 height 6
click at [400, 177] on icon at bounding box center [399, 177] width 6 height 6
click at [391, 185] on icon at bounding box center [389, 187] width 6 height 6
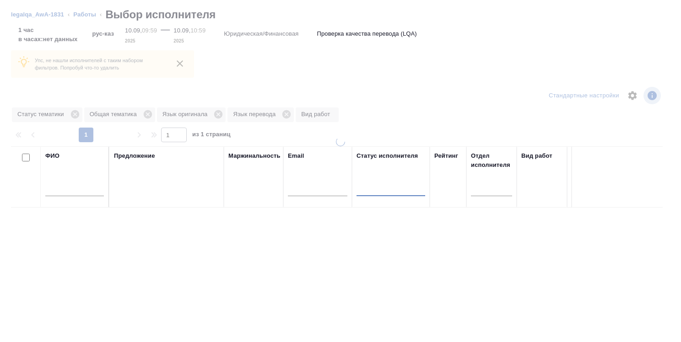
click at [96, 190] on table "ФИО Предложение Маржинальность Email Статус исполнителя option Создан, deselect…" at bounding box center [675, 176] width 1329 height 61
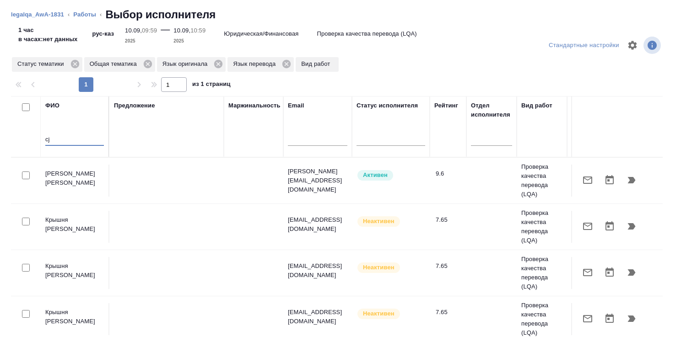
type input "c"
type input "C"
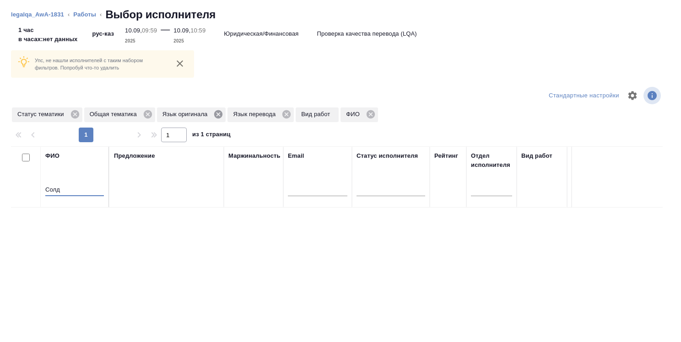
type input "Солд"
click at [219, 113] on icon at bounding box center [218, 114] width 8 height 8
click at [217, 113] on icon at bounding box center [216, 114] width 10 height 10
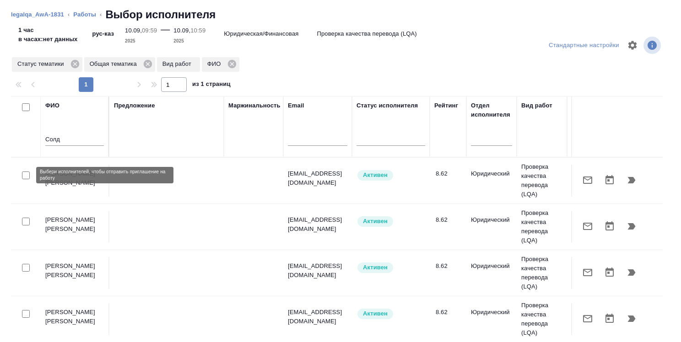
click at [29, 176] on input "checkbox" at bounding box center [26, 176] width 8 height 8
checkbox input "true"
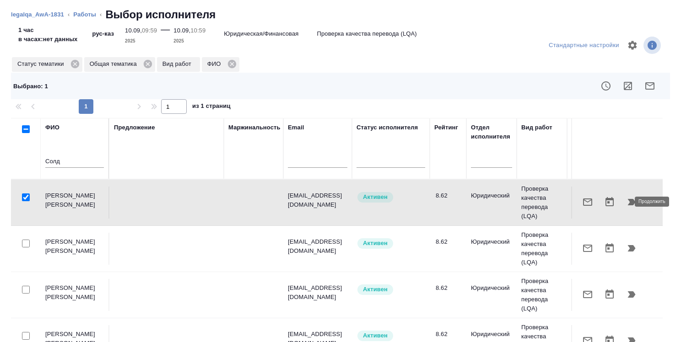
click at [627, 201] on icon "button" at bounding box center [631, 202] width 8 height 6
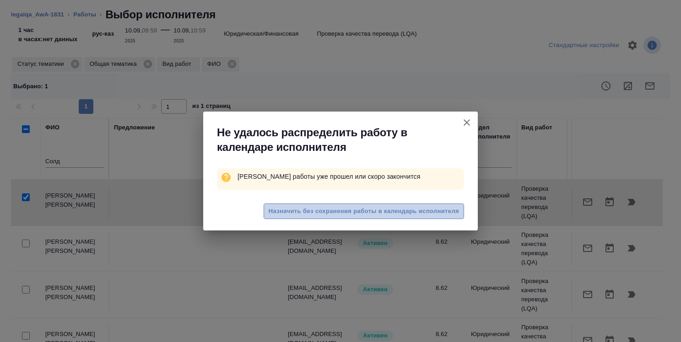
click at [428, 209] on span "Назначить без сохранения работы в календарь исполнителя" at bounding box center [363, 211] width 190 height 11
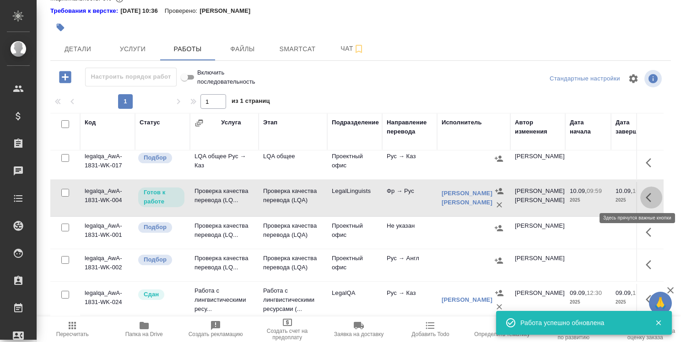
click at [640, 194] on button "button" at bounding box center [651, 198] width 22 height 22
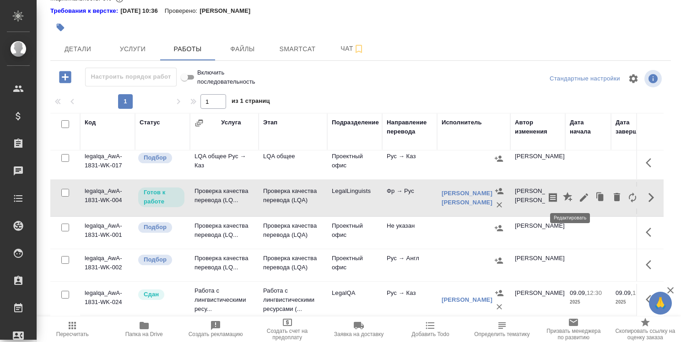
click at [578, 193] on icon "button" at bounding box center [583, 197] width 11 height 11
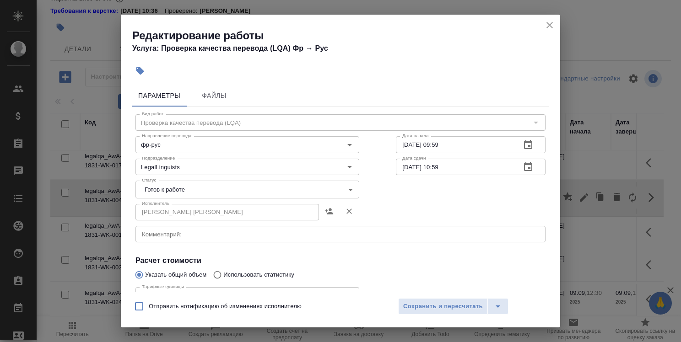
click at [284, 188] on body "🙏 .cls-1 fill:#fff; AWATERA Strelnikova Olga Клиенты Спецификации Заказы 0 Чаты…" at bounding box center [340, 171] width 681 height 342
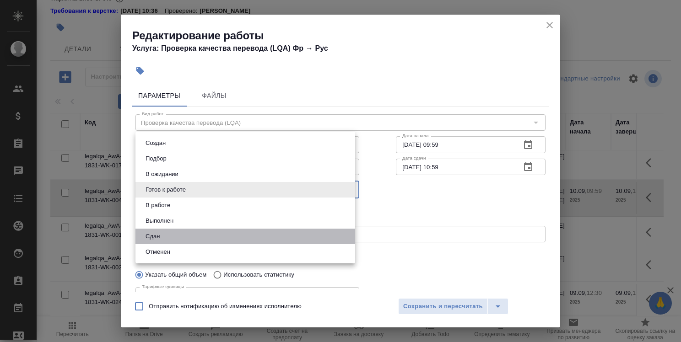
click at [265, 237] on li "Сдан" at bounding box center [245, 237] width 220 height 16
type input "closed"
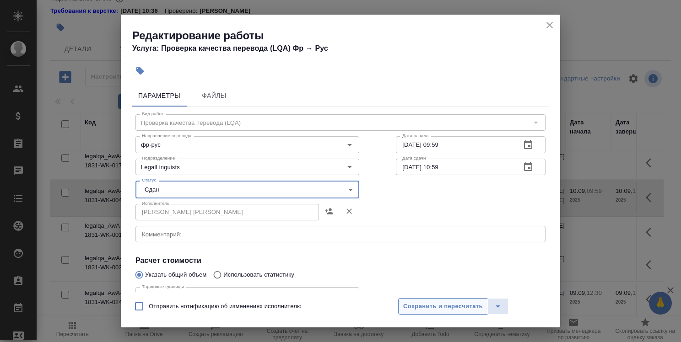
click at [444, 309] on span "Сохранить и пересчитать" at bounding box center [443, 306] width 80 height 11
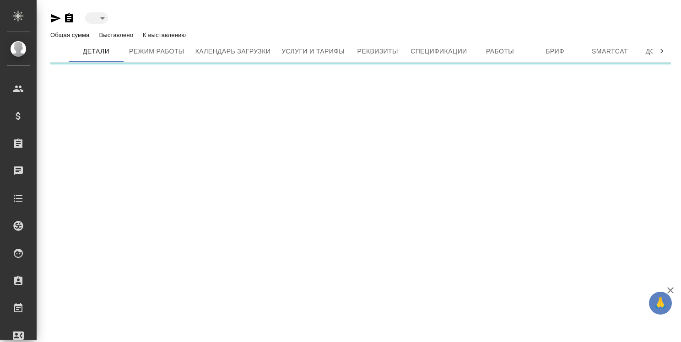
type input "active"
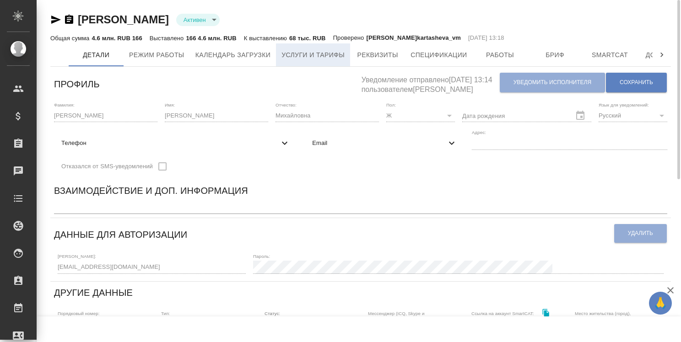
click at [326, 59] on span "Услуги и тарифы" at bounding box center [312, 54] width 63 height 11
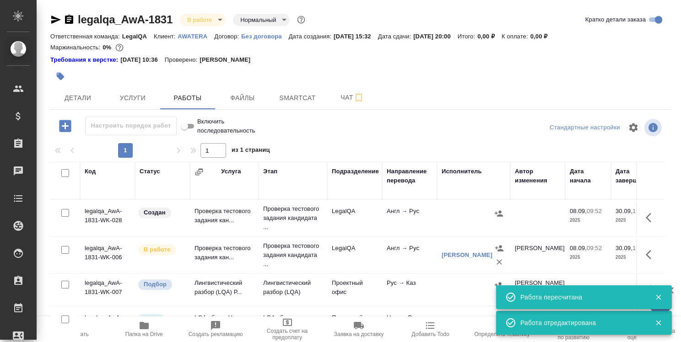
scroll to position [509, 0]
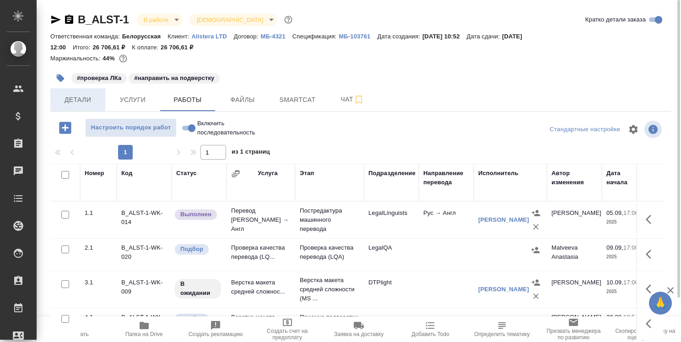
scroll to position [0, 86]
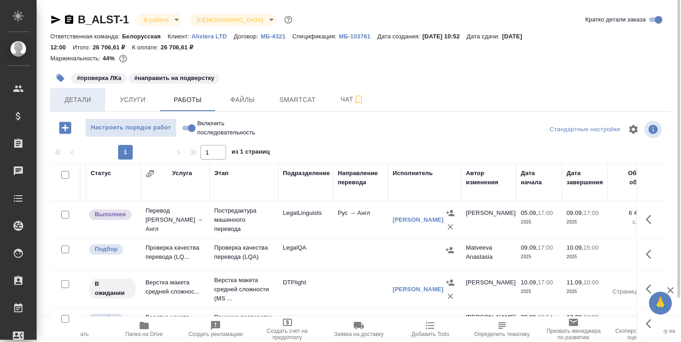
click at [80, 104] on span "Детали" at bounding box center [78, 99] width 44 height 11
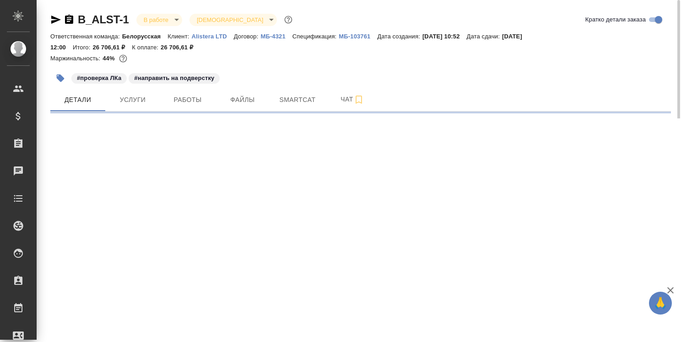
select select "RU"
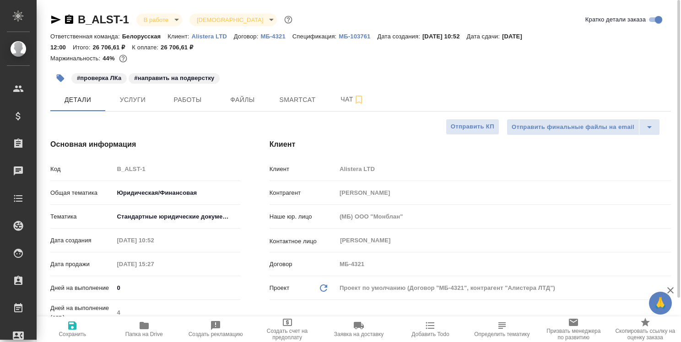
type textarea "x"
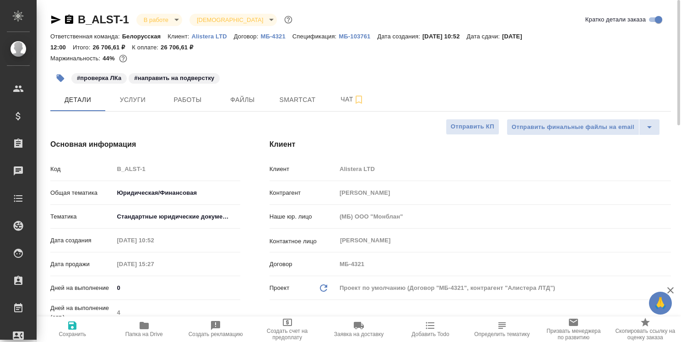
type textarea "x"
click at [198, 104] on span "Работы" at bounding box center [188, 99] width 44 height 11
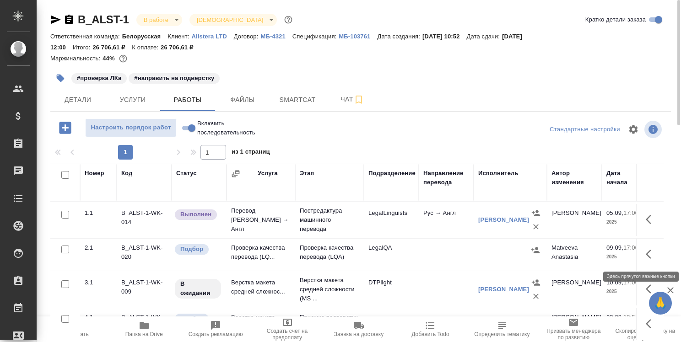
click at [643, 250] on button "button" at bounding box center [651, 254] width 22 height 22
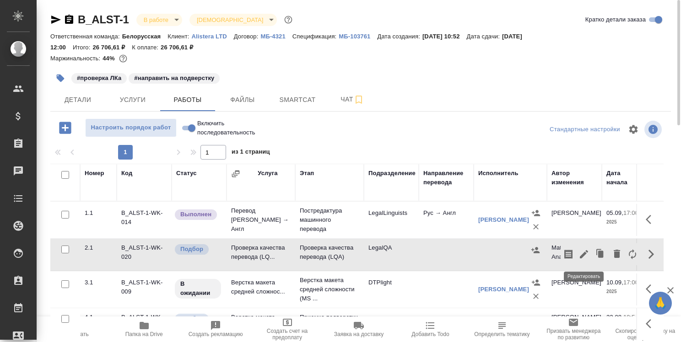
click at [585, 252] on icon "button" at bounding box center [583, 254] width 11 height 11
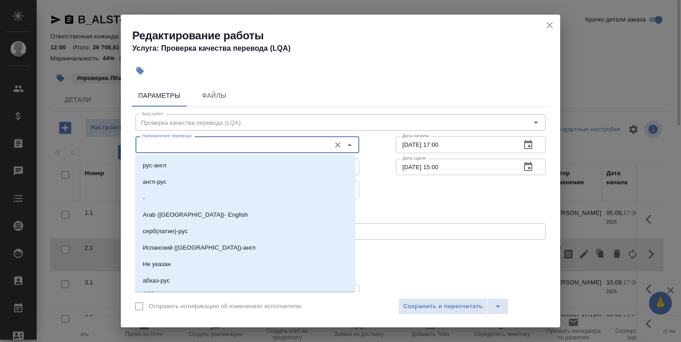
click at [307, 145] on input "Направление перевода" at bounding box center [232, 144] width 188 height 11
click at [307, 161] on li "рус-англ" at bounding box center [245, 165] width 220 height 16
type input "рус-англ"
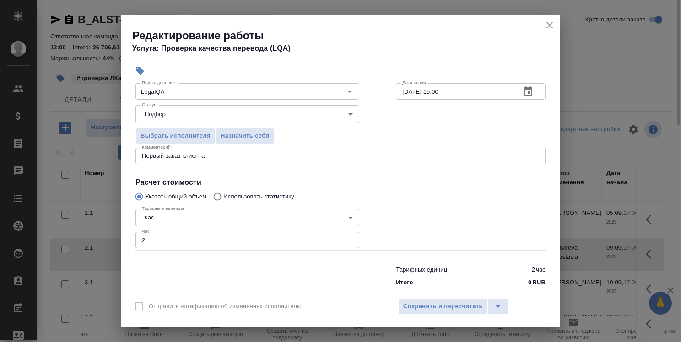
scroll to position [88, 0]
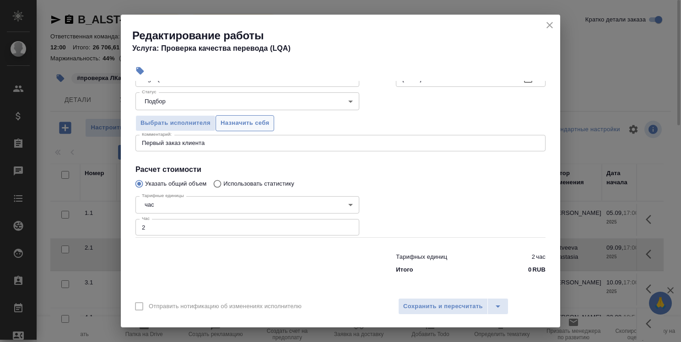
click at [264, 128] on button "Назначить себя" at bounding box center [244, 123] width 59 height 16
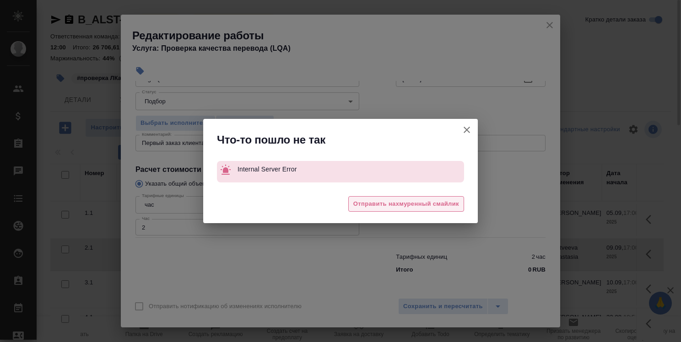
click at [424, 205] on span "Отправить нахмуренный смайлик" at bounding box center [406, 204] width 106 height 11
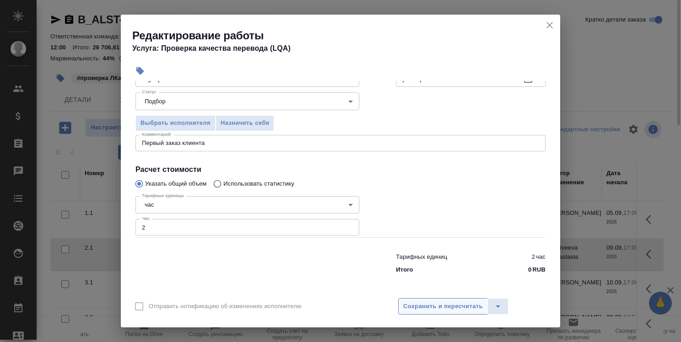
click at [450, 306] on span "Сохранить и пересчитать" at bounding box center [443, 306] width 80 height 11
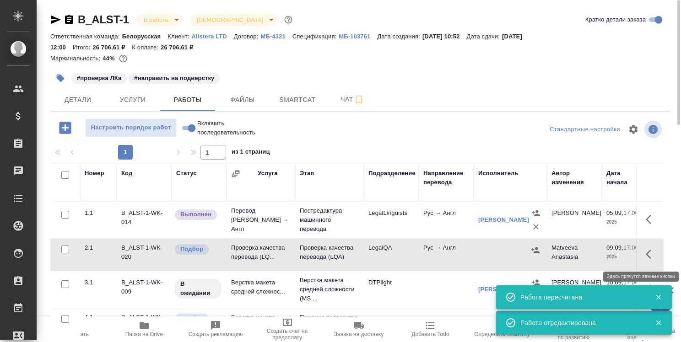
click at [650, 250] on icon "button" at bounding box center [647, 254] width 5 height 9
click at [581, 254] on icon "button" at bounding box center [583, 254] width 11 height 11
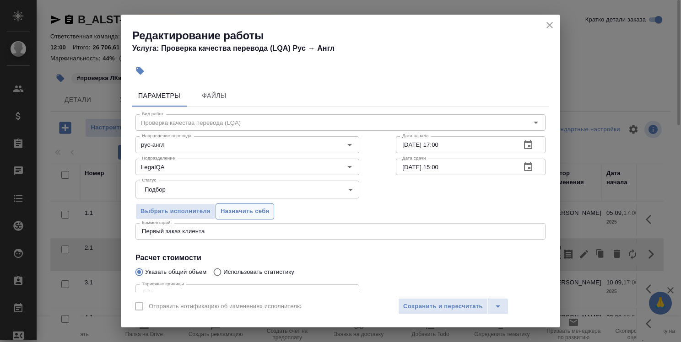
click at [234, 212] on span "Назначить себя" at bounding box center [244, 211] width 48 height 11
click at [445, 309] on span "Сохранить и пересчитать" at bounding box center [443, 306] width 80 height 11
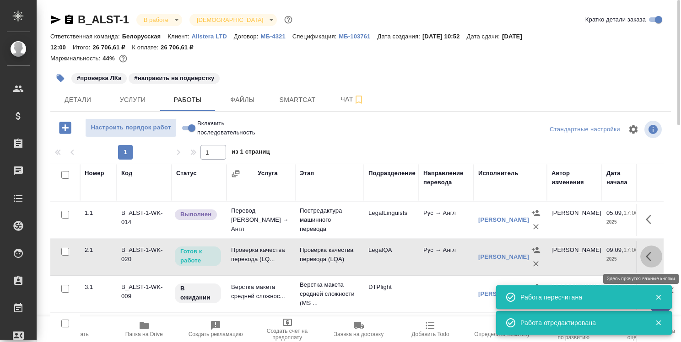
click at [649, 253] on icon "button" at bounding box center [647, 256] width 5 height 9
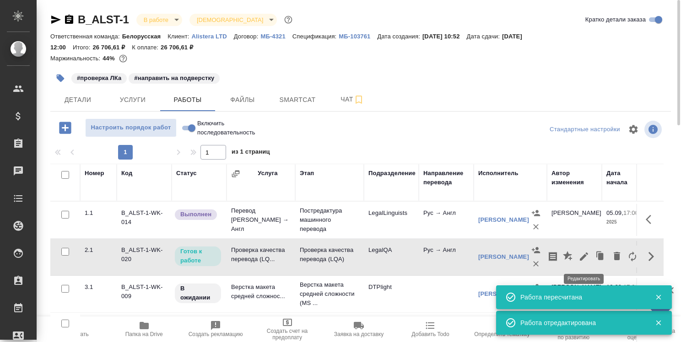
click at [579, 254] on icon "button" at bounding box center [583, 256] width 11 height 11
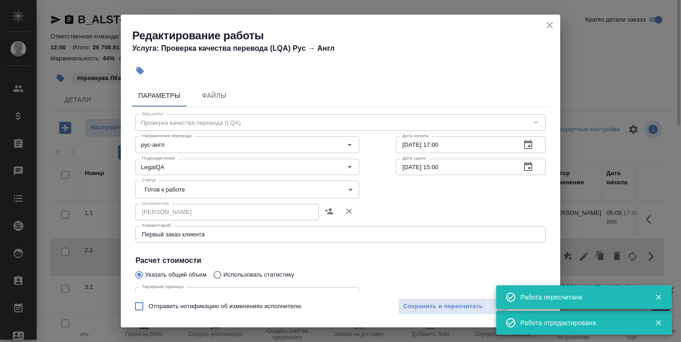
click at [280, 190] on body "🙏 .cls-1 fill:#fff; AWATERA Strelnikova Olga Клиенты Спецификации Заказы 0 Чаты…" at bounding box center [340, 171] width 681 height 342
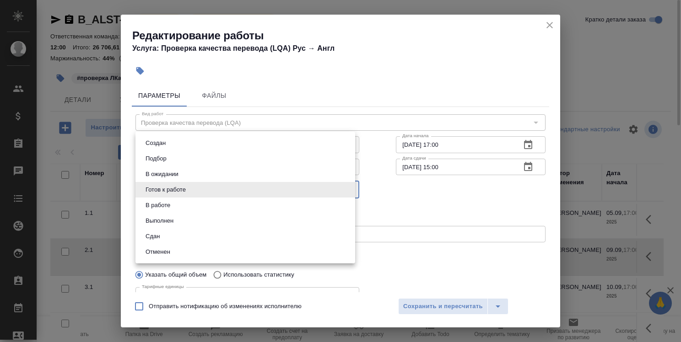
click at [271, 231] on li "Сдан" at bounding box center [245, 237] width 220 height 16
type input "closed"
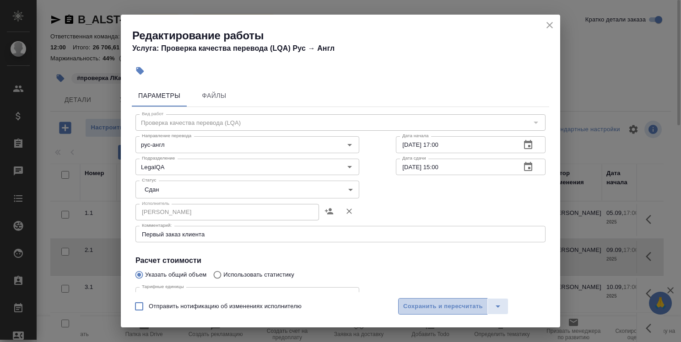
click at [441, 310] on span "Сохранить и пересчитать" at bounding box center [443, 306] width 80 height 11
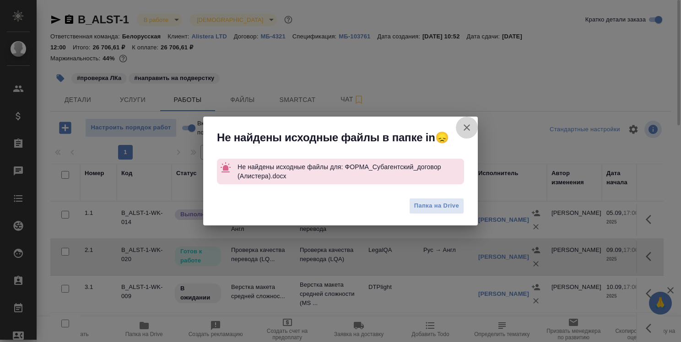
click at [466, 129] on icon "button" at bounding box center [466, 127] width 11 height 11
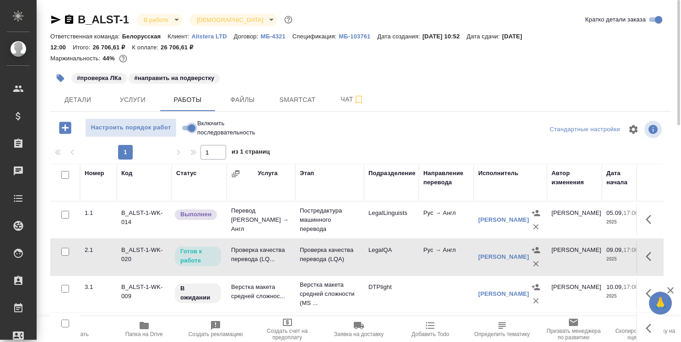
click at [183, 127] on input "Включить последовательность" at bounding box center [191, 128] width 33 height 11
checkbox input "true"
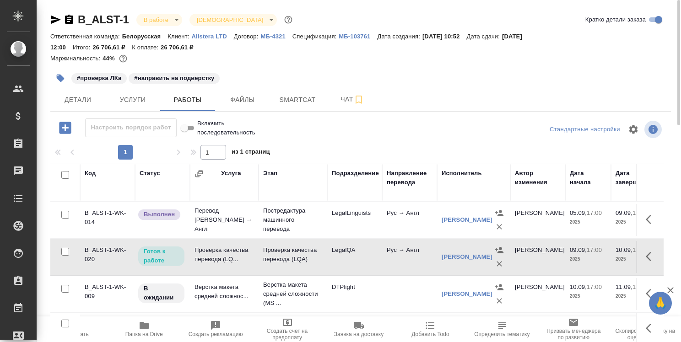
click at [639, 249] on td at bounding box center [649, 257] width 27 height 32
click at [648, 256] on icon "button" at bounding box center [650, 256] width 11 height 11
click at [581, 255] on icon "button" at bounding box center [583, 256] width 11 height 11
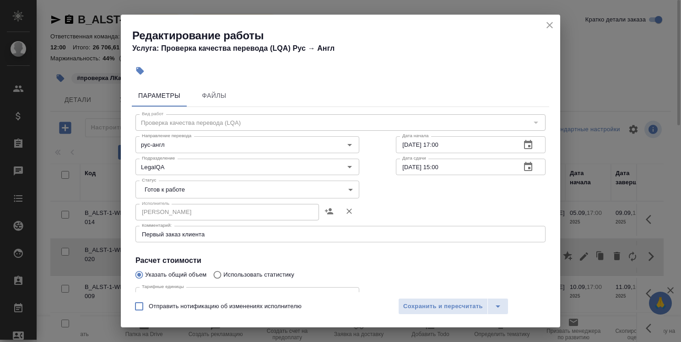
click at [310, 196] on body "🙏 .cls-1 fill:#fff; AWATERA Strelnikova Olga Клиенты Спецификации Заказы 0 Чаты…" at bounding box center [340, 171] width 681 height 342
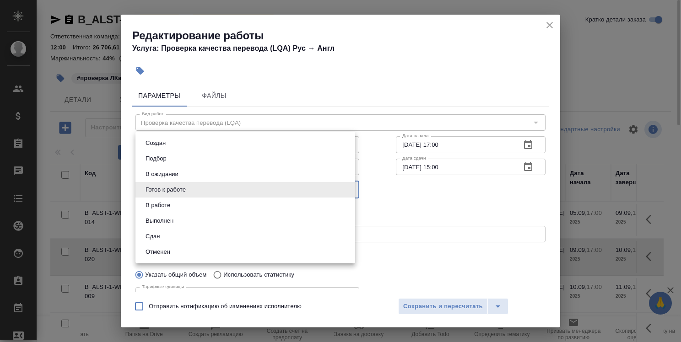
click at [279, 239] on li "Сдан" at bounding box center [245, 237] width 220 height 16
type input "closed"
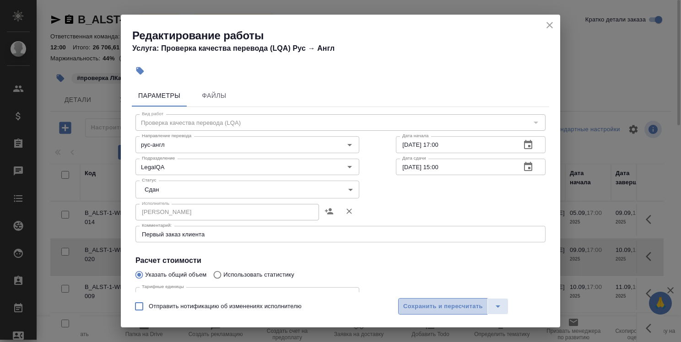
click at [439, 304] on span "Сохранить и пересчитать" at bounding box center [443, 306] width 80 height 11
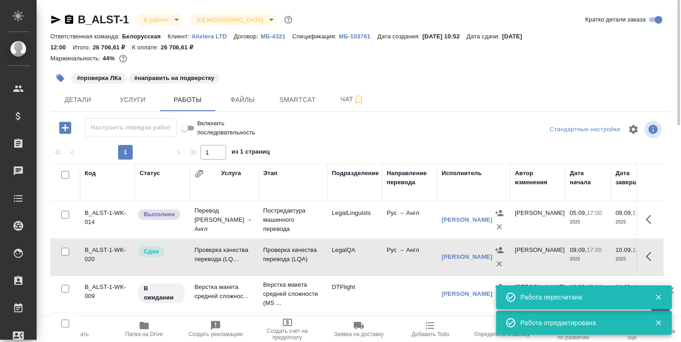
click at [190, 130] on input "Включить последовательность" at bounding box center [184, 128] width 33 height 11
checkbox input "false"
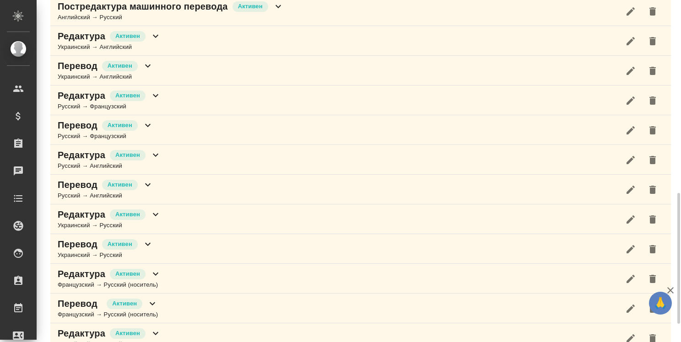
scroll to position [550, 0]
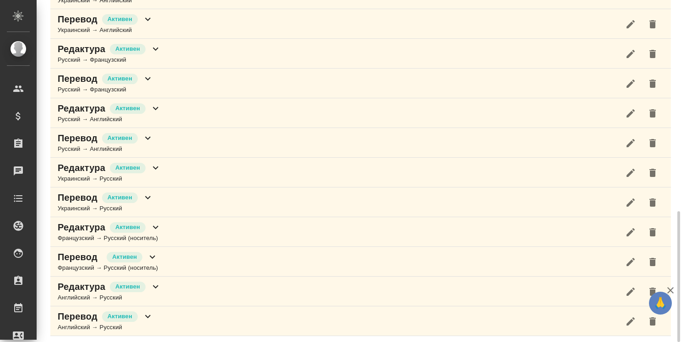
click at [147, 311] on icon at bounding box center [147, 316] width 11 height 11
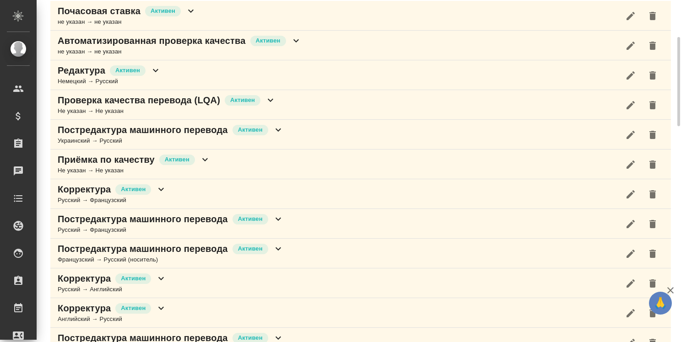
scroll to position [0, 0]
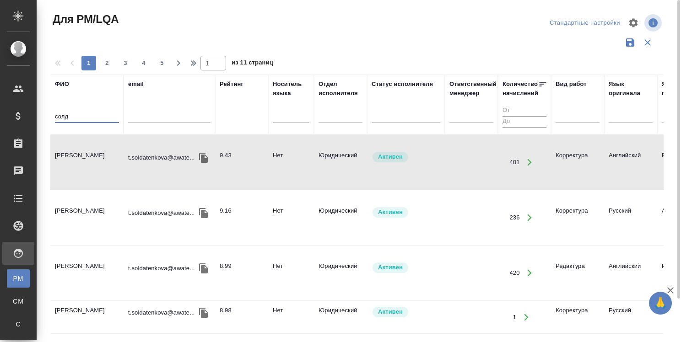
drag, startPoint x: 75, startPoint y: 114, endPoint x: 48, endPoint y: 118, distance: 26.5
click at [48, 118] on div "Для PM/LQA Стандартные настройки 1 2 3 4 5 1 из 11 страниц ФИО солд email Рейти…" at bounding box center [360, 204] width 630 height 409
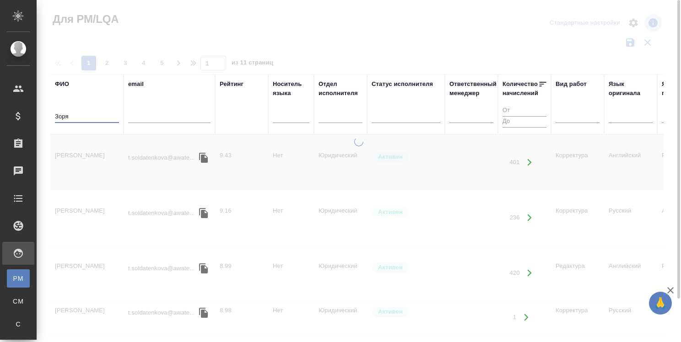
type input "Зоря"
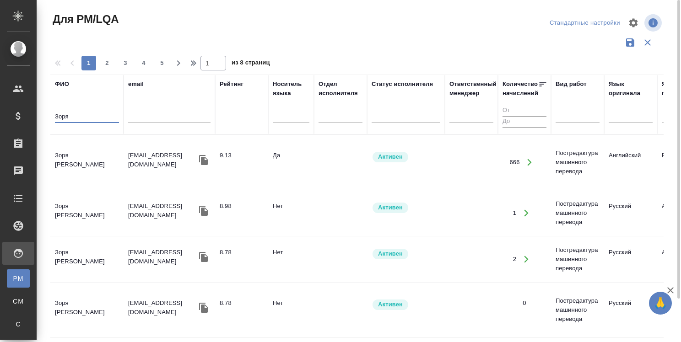
click at [89, 153] on td "Зоря [PERSON_NAME]" at bounding box center [86, 162] width 73 height 32
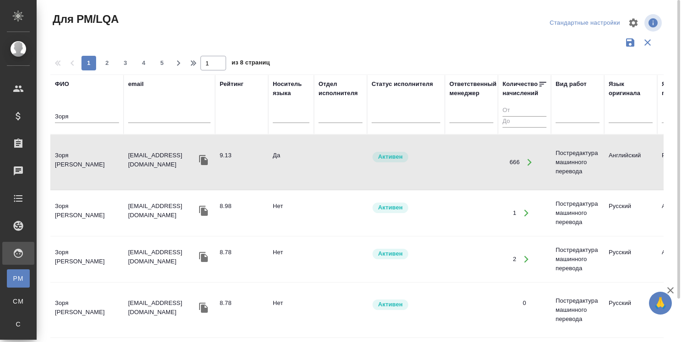
click at [89, 153] on td "Зоря [PERSON_NAME]" at bounding box center [86, 162] width 73 height 32
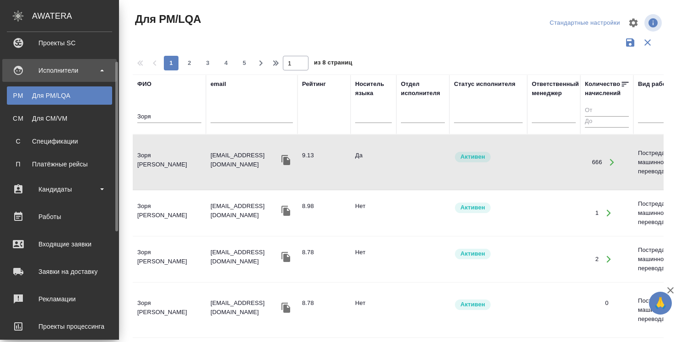
scroll to position [229, 0]
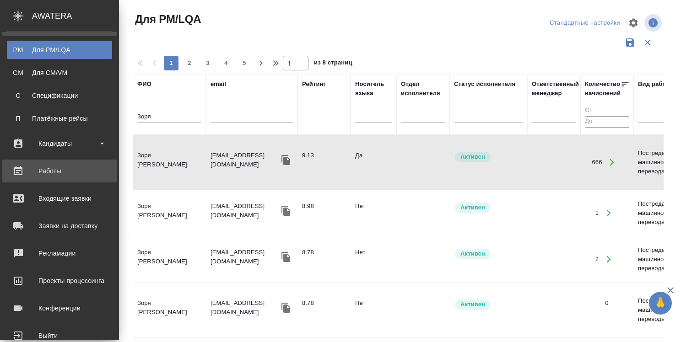
click at [62, 167] on div "Работы" at bounding box center [59, 171] width 105 height 14
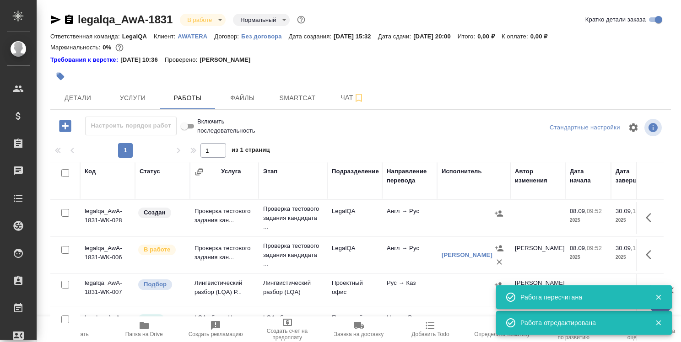
scroll to position [509, 0]
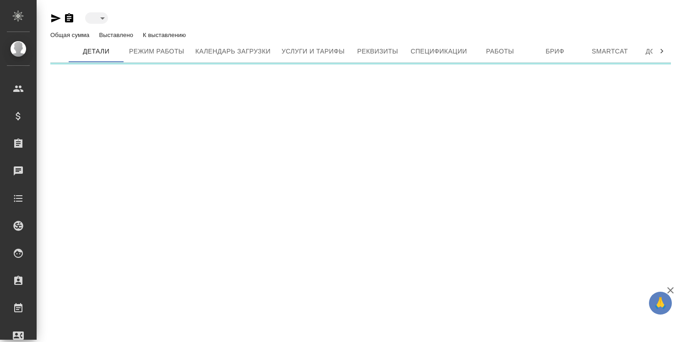
type input "active"
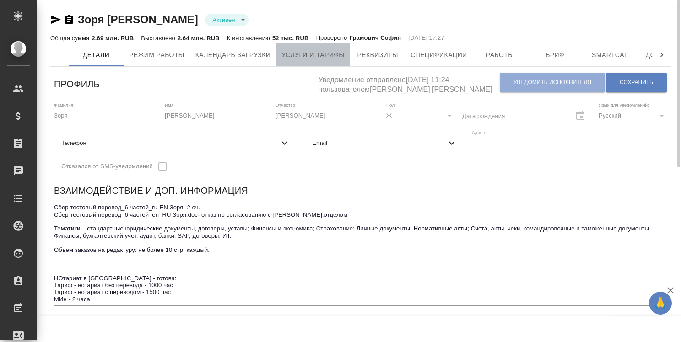
click at [322, 58] on span "Услуги и тарифы" at bounding box center [312, 54] width 63 height 11
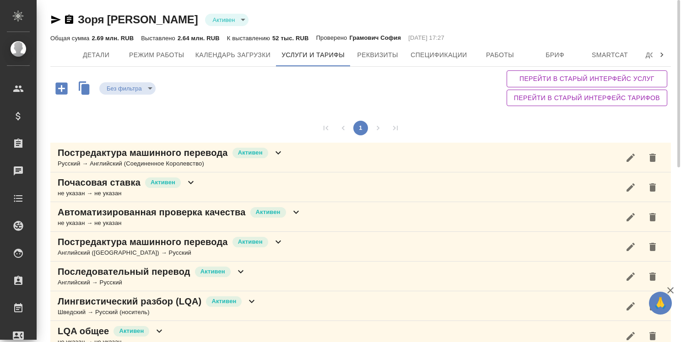
click at [273, 148] on icon at bounding box center [278, 152] width 11 height 11
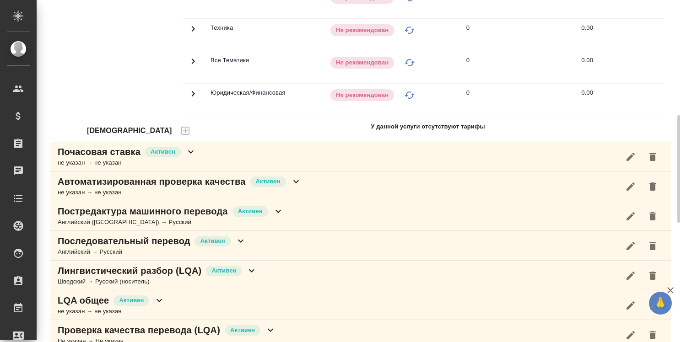
scroll to position [412, 0]
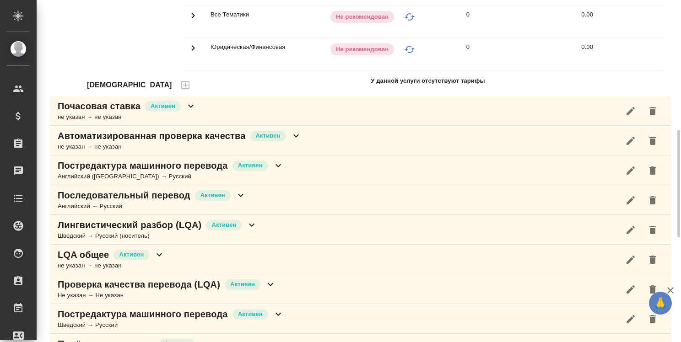
click at [274, 168] on icon at bounding box center [278, 165] width 11 height 11
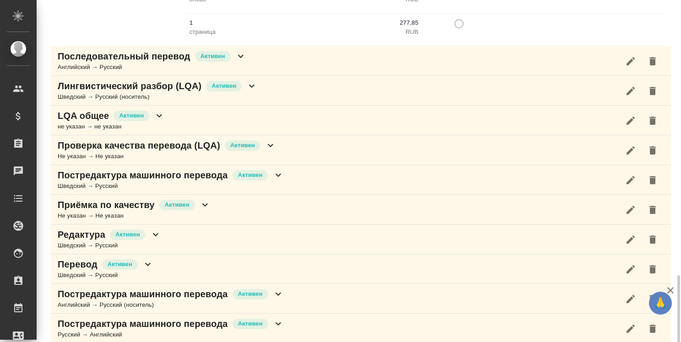
scroll to position [1006, 0]
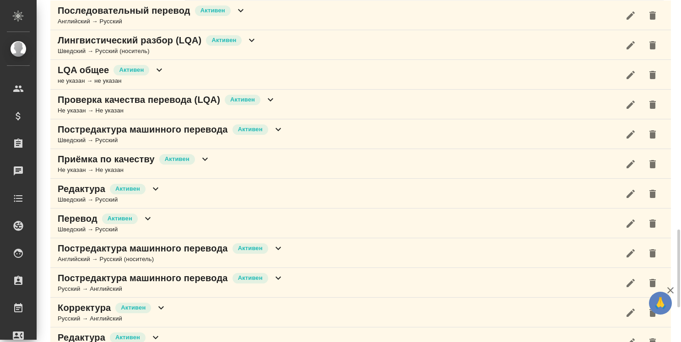
click at [275, 254] on icon at bounding box center [278, 248] width 11 height 11
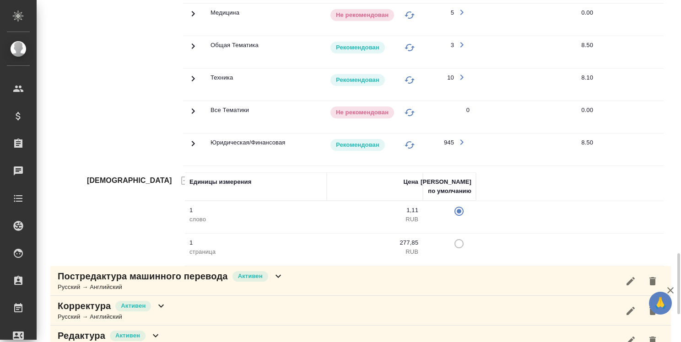
scroll to position [1555, 0]
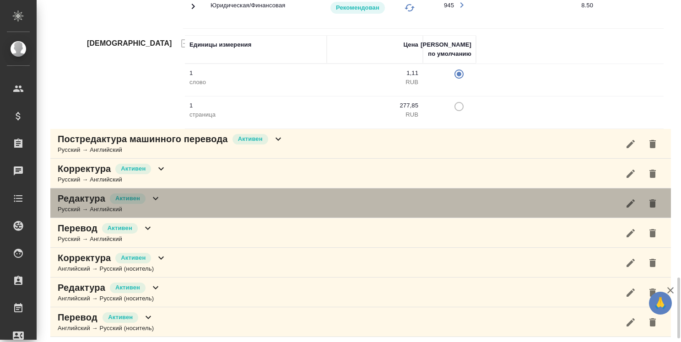
click at [159, 204] on icon at bounding box center [155, 198] width 11 height 11
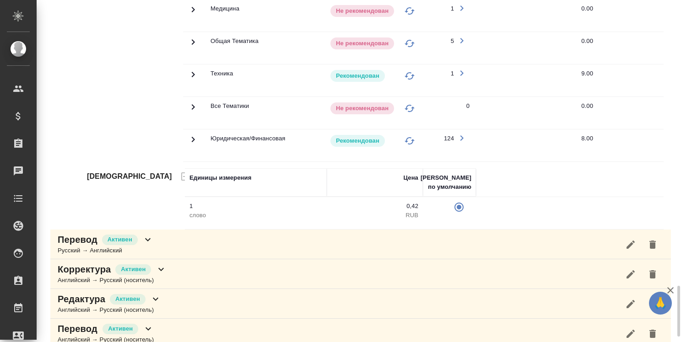
scroll to position [1956, 0]
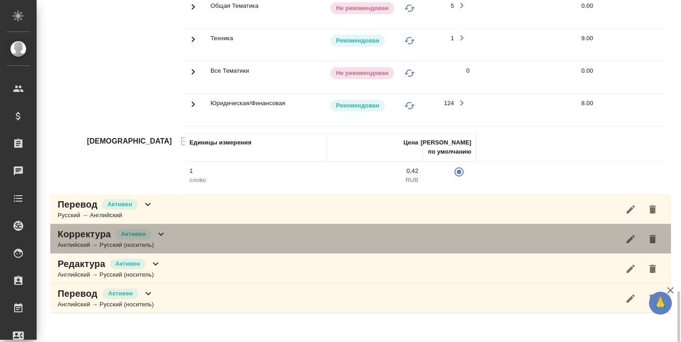
click at [161, 240] on icon at bounding box center [160, 234] width 11 height 11
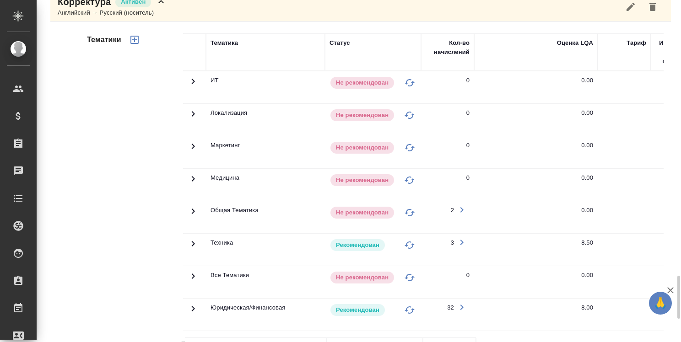
scroll to position [2097, 0]
